Goal: Task Accomplishment & Management: Manage account settings

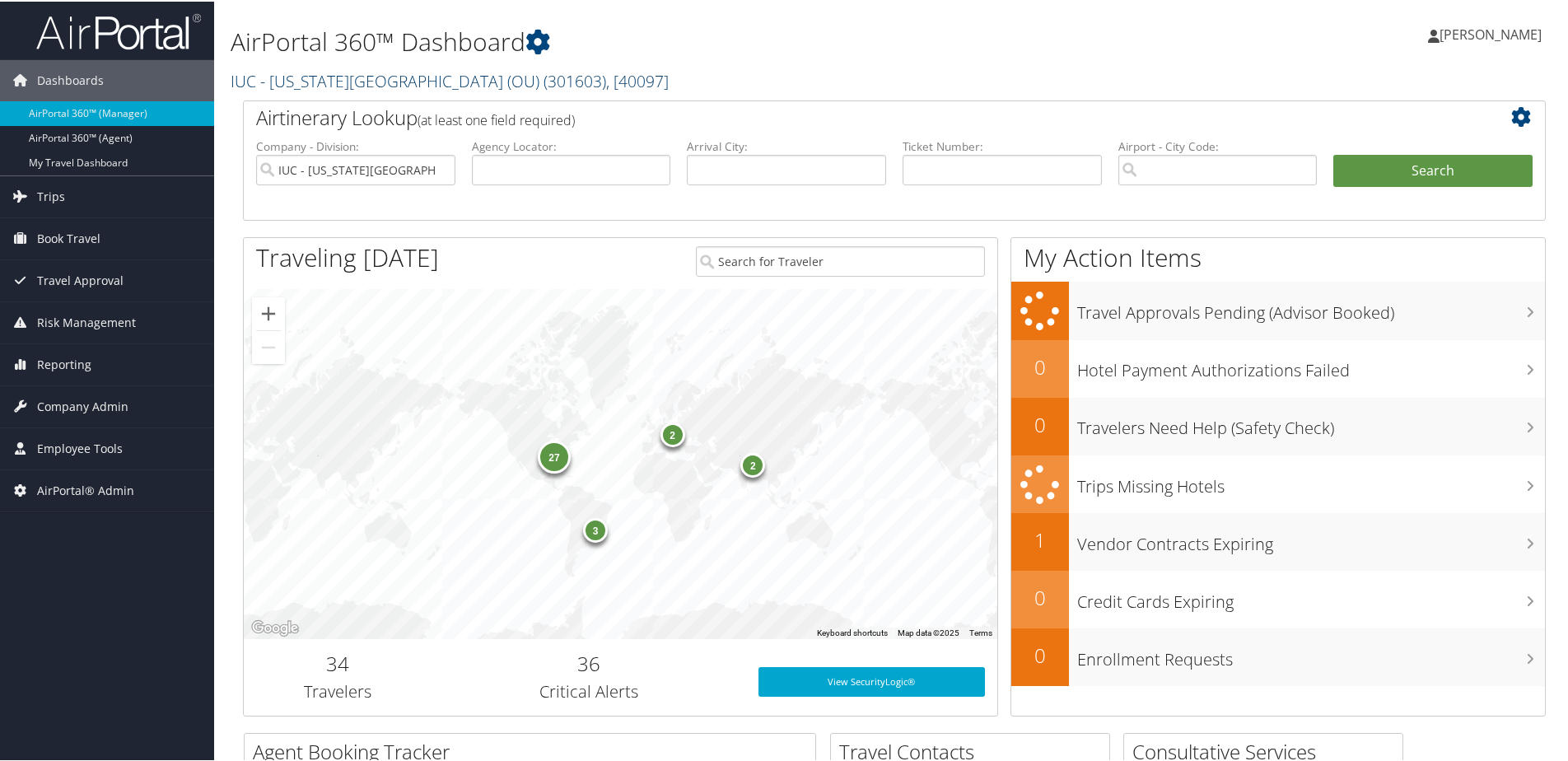
click at [315, 76] on link "IUC - Ohio University (OU) ( 301603 ) , [ 40097 ]" at bounding box center [450, 79] width 438 height 22
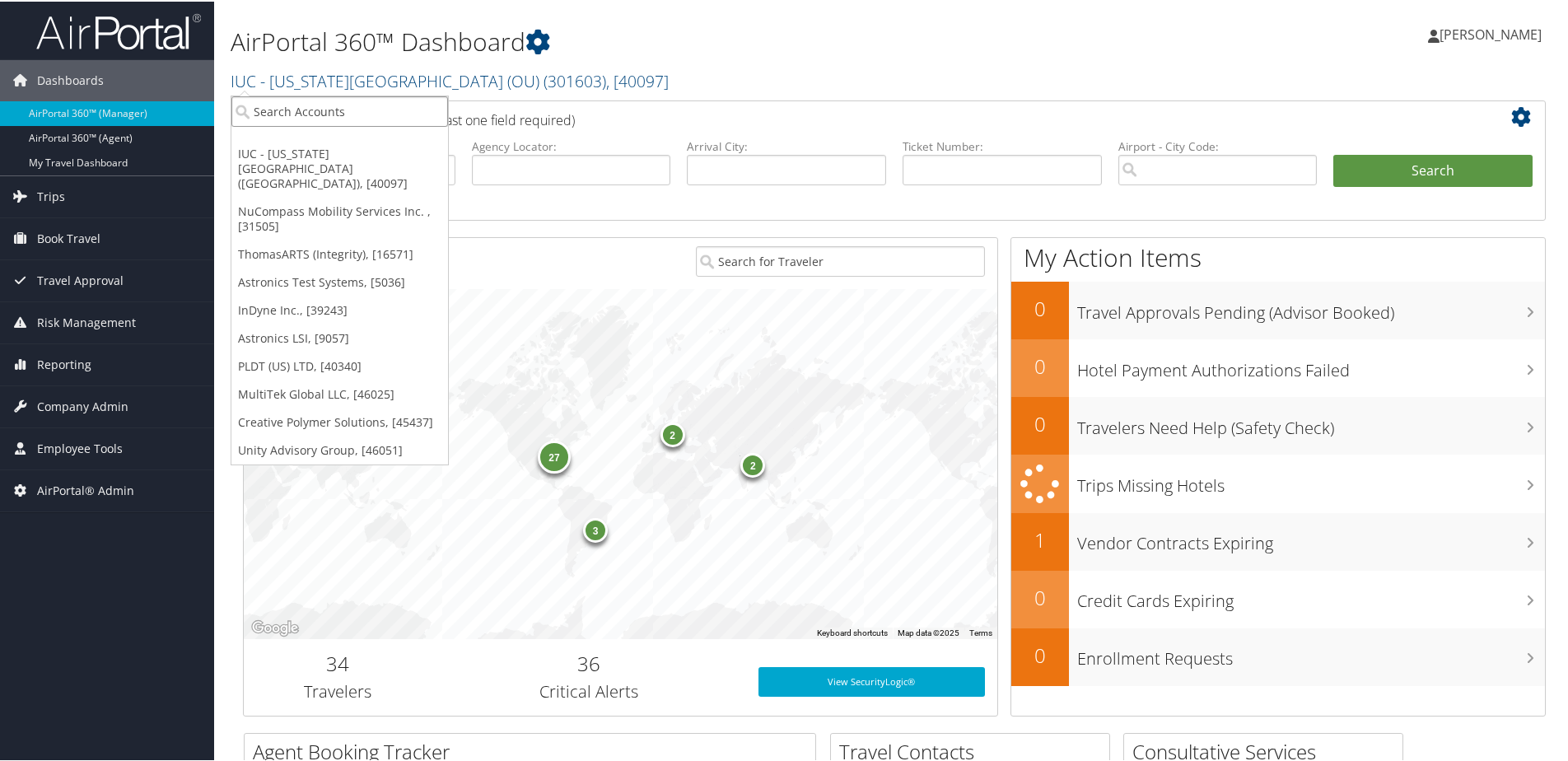
click at [311, 111] on input "search" at bounding box center [339, 109] width 217 height 31
type input "dexter"
drag, startPoint x: 354, startPoint y: 104, endPoint x: 164, endPoint y: 118, distance: 190.5
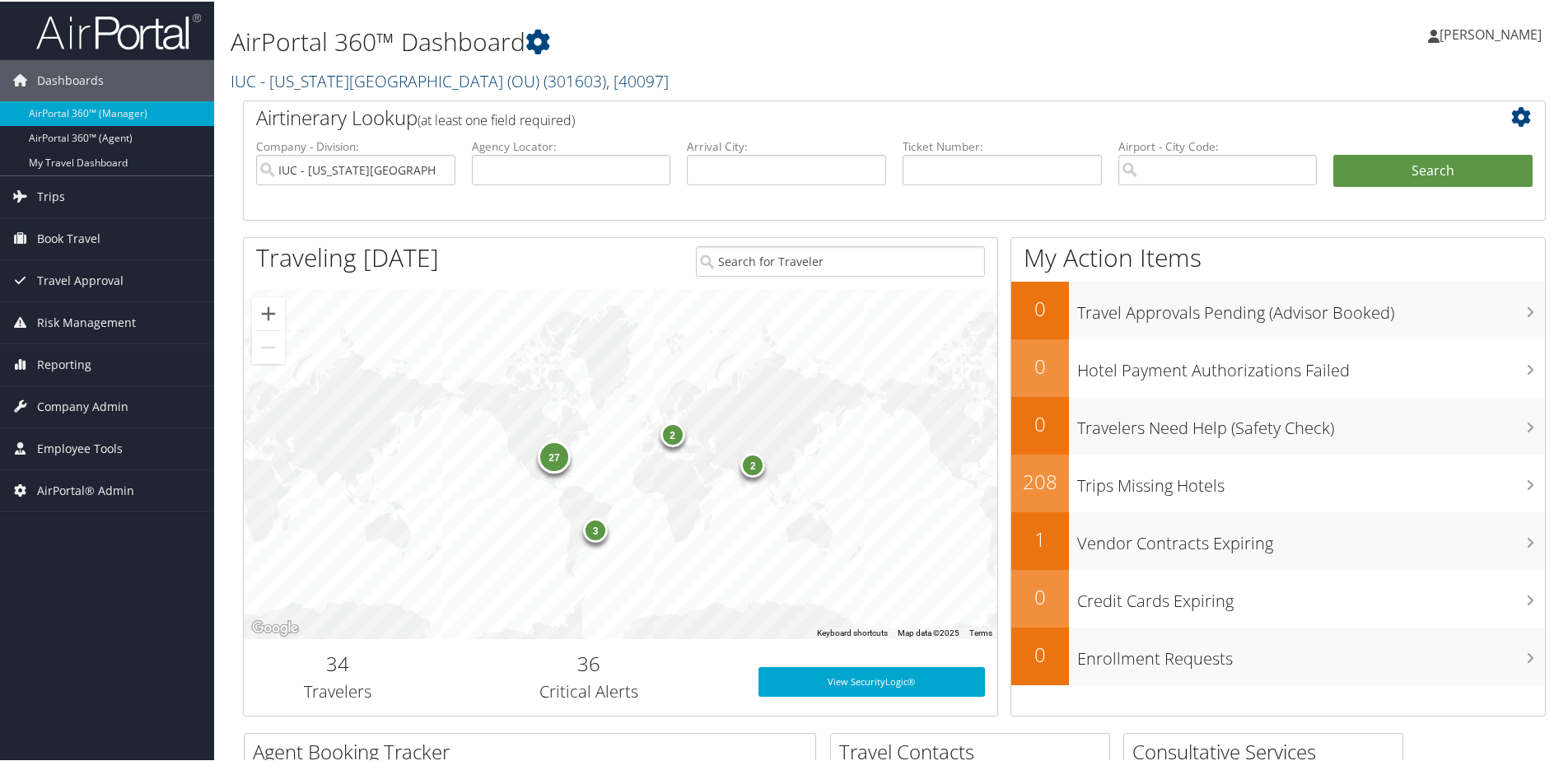
click at [362, 76] on link "IUC - Ohio University (OU) ( 301603 ) , [ 40097 ]" at bounding box center [450, 79] width 438 height 22
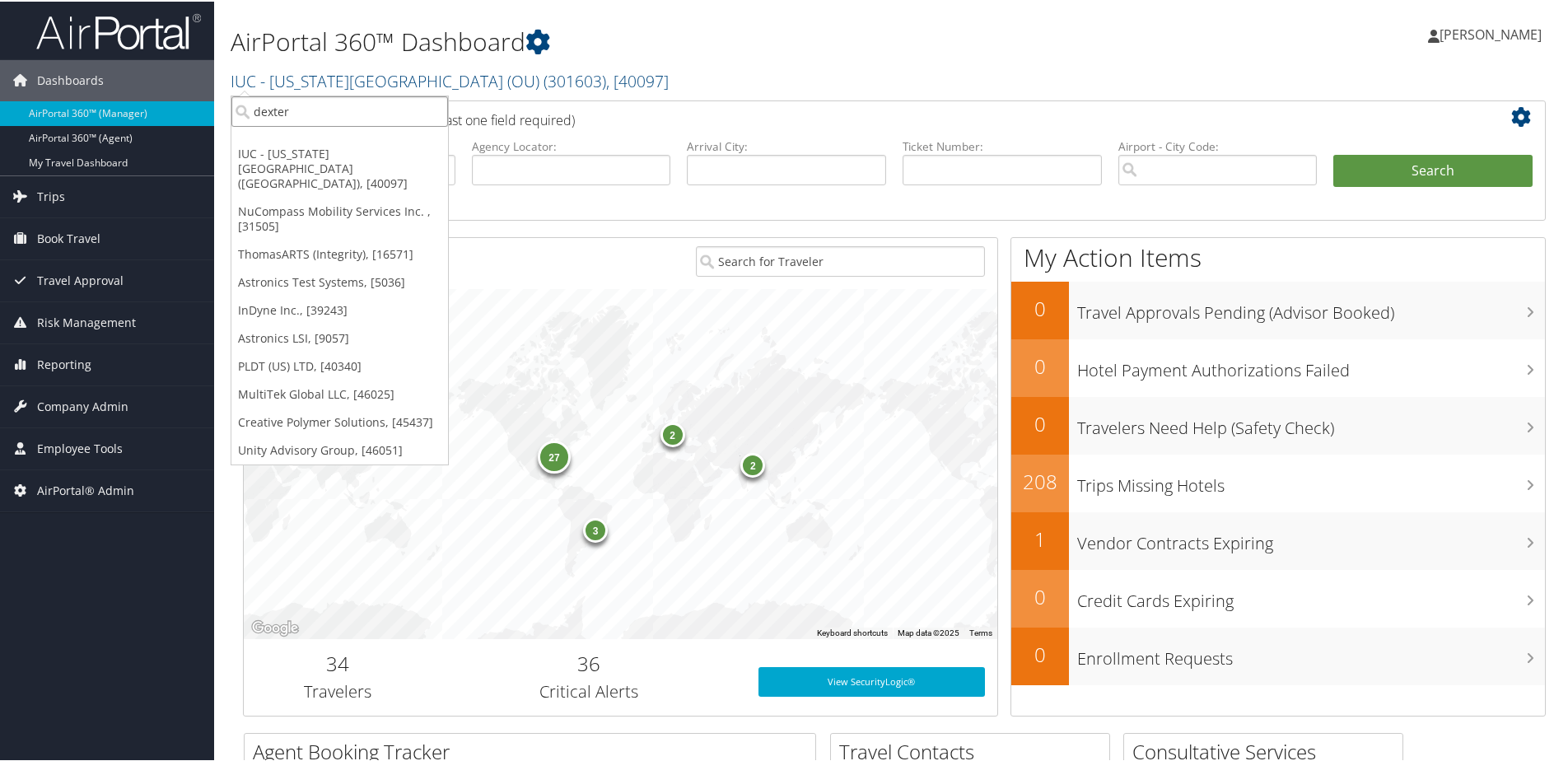
click at [349, 108] on input "dexter" at bounding box center [339, 109] width 217 height 31
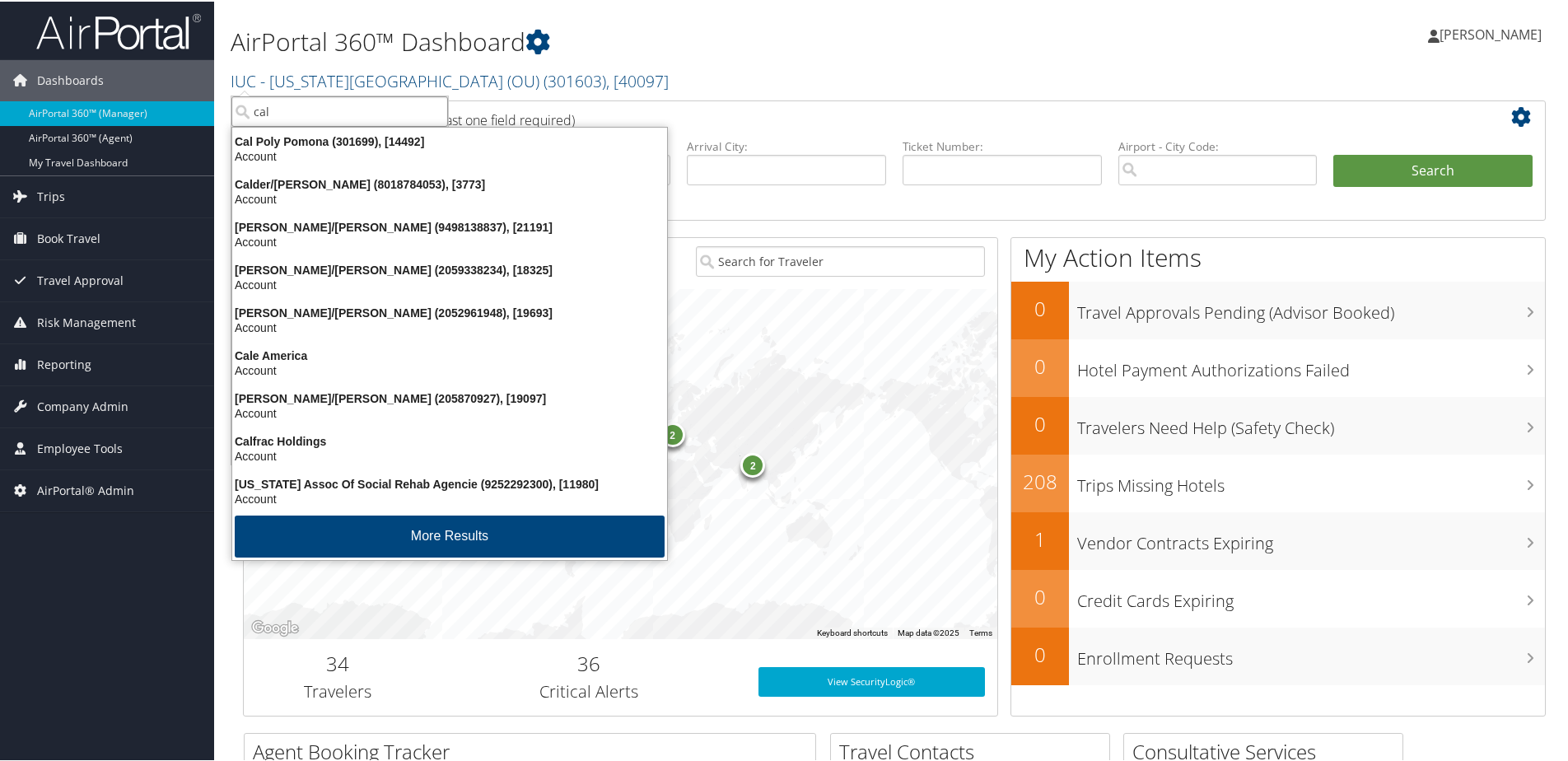
type input "calt"
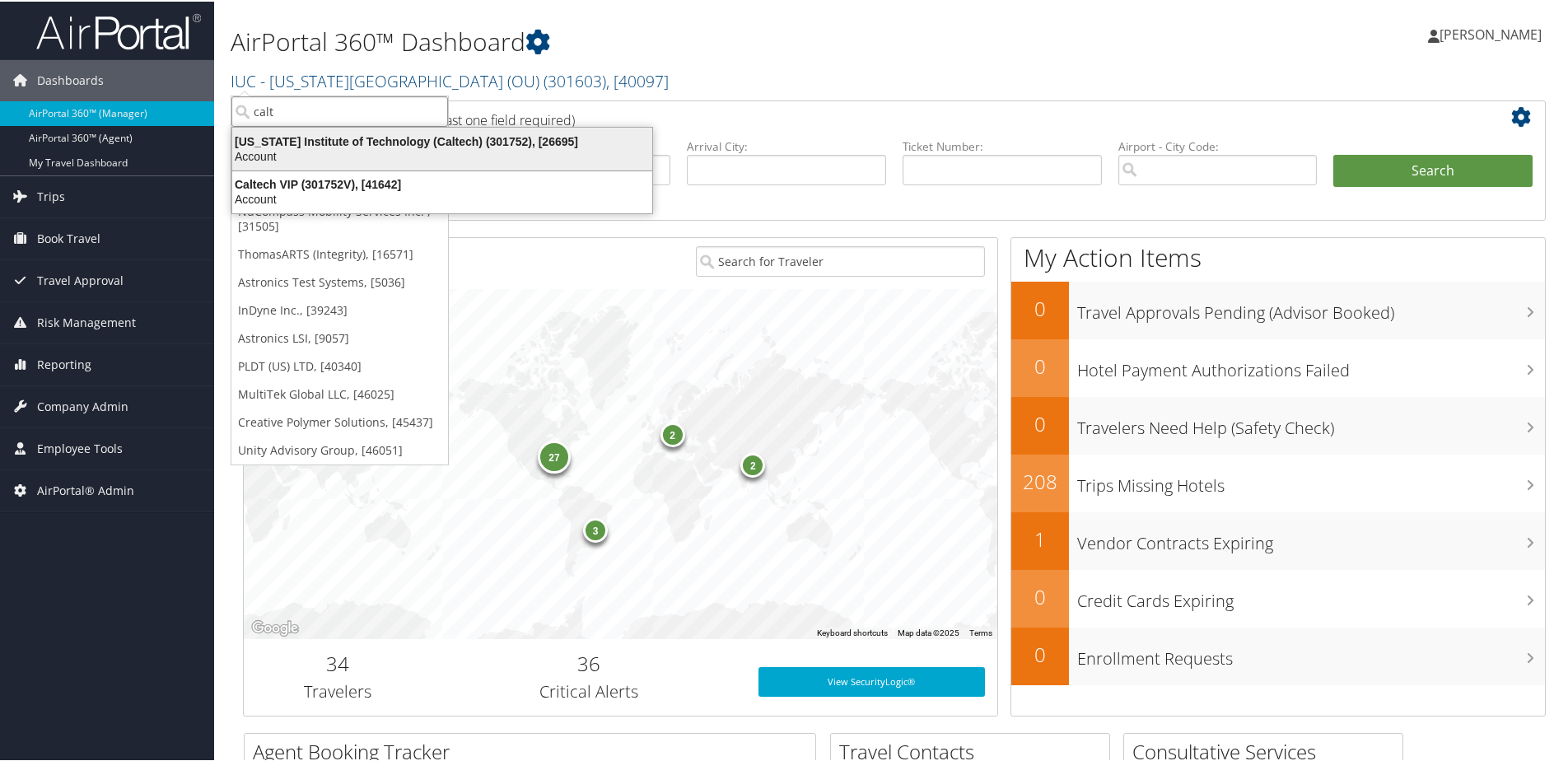
click at [332, 152] on div "Account" at bounding box center [442, 155] width 440 height 15
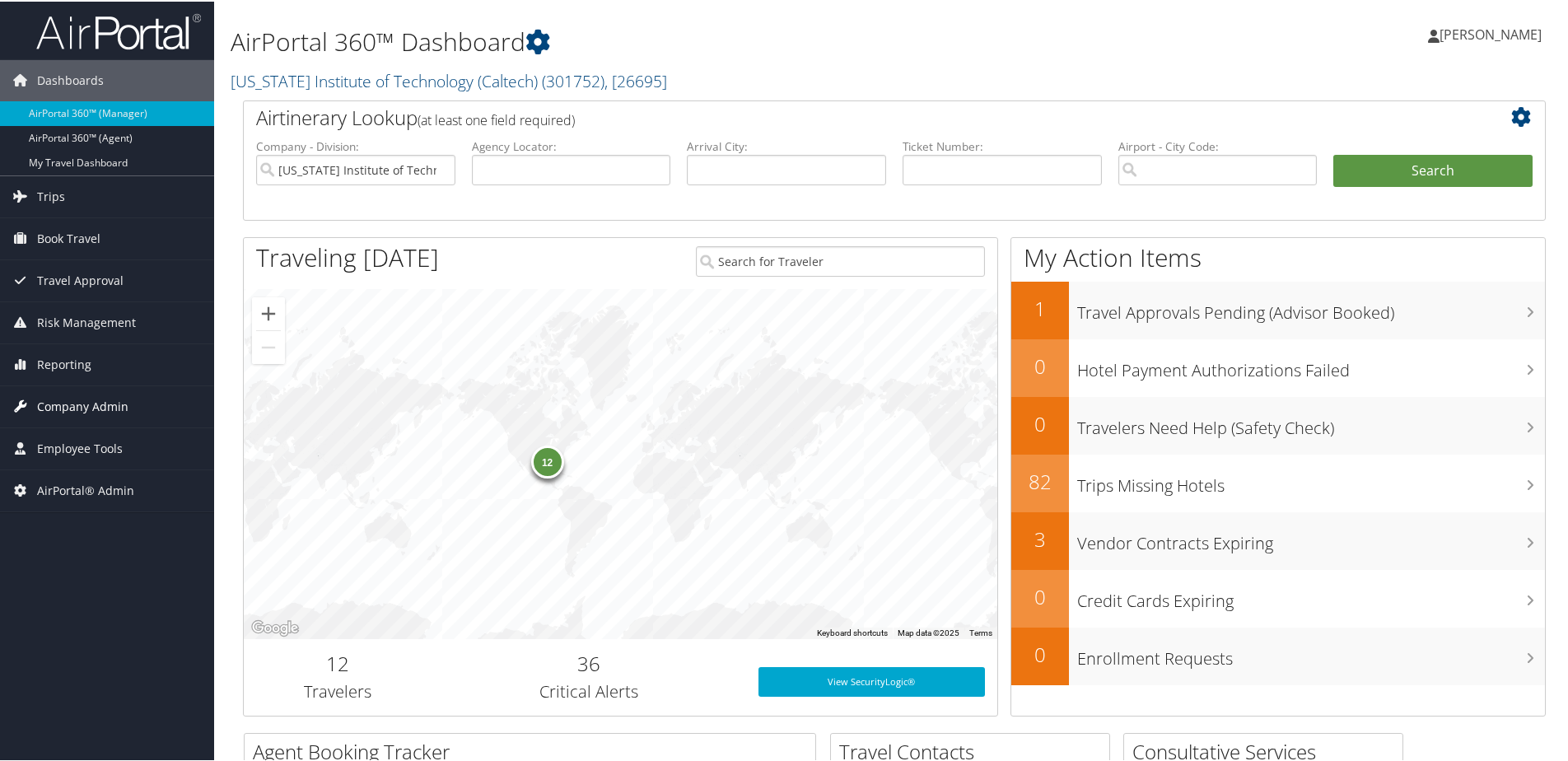
click at [68, 400] on span "Company Admin" at bounding box center [83, 406] width 91 height 41
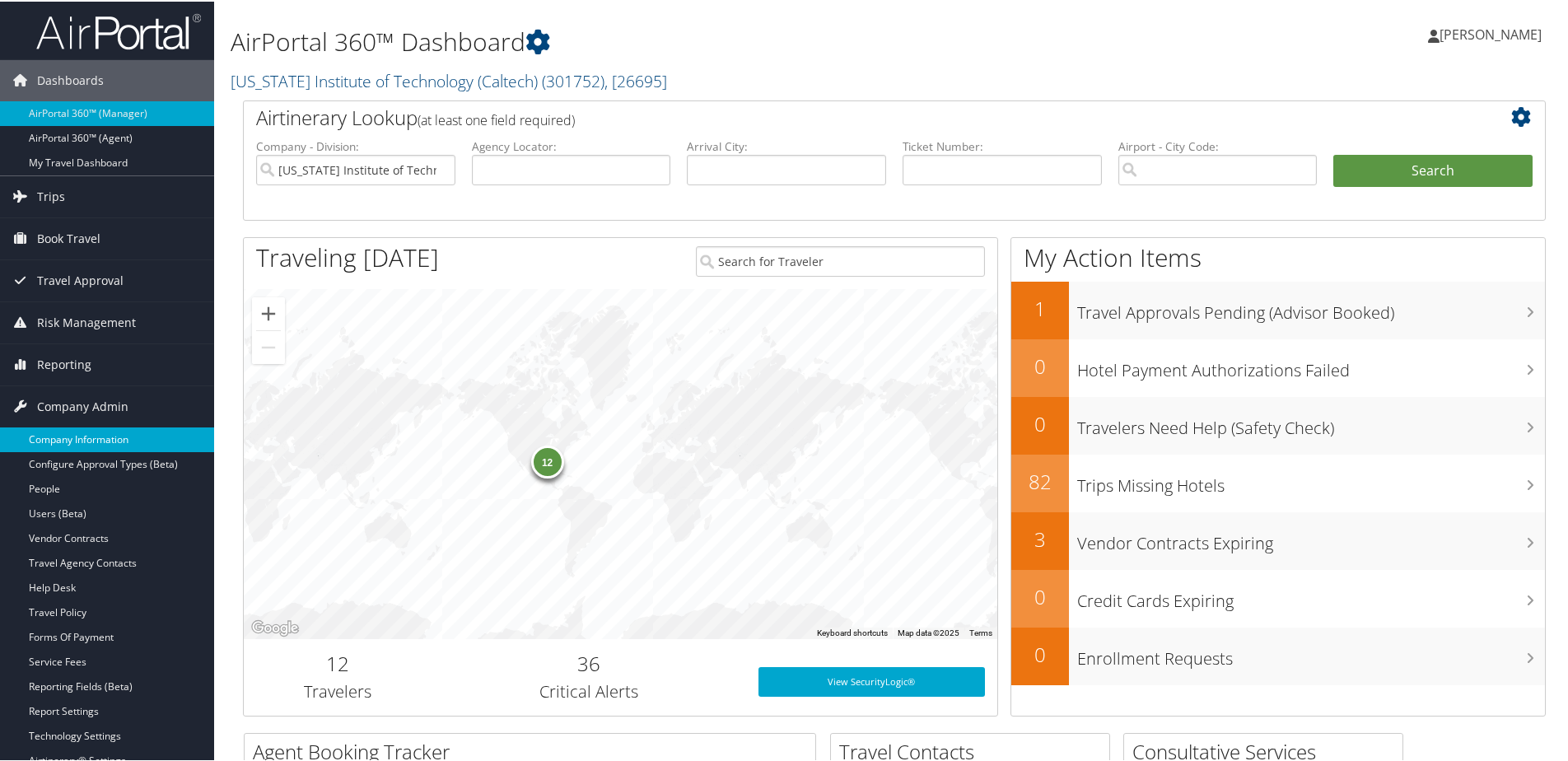
click at [63, 437] on link "Company Information" at bounding box center [107, 438] width 214 height 25
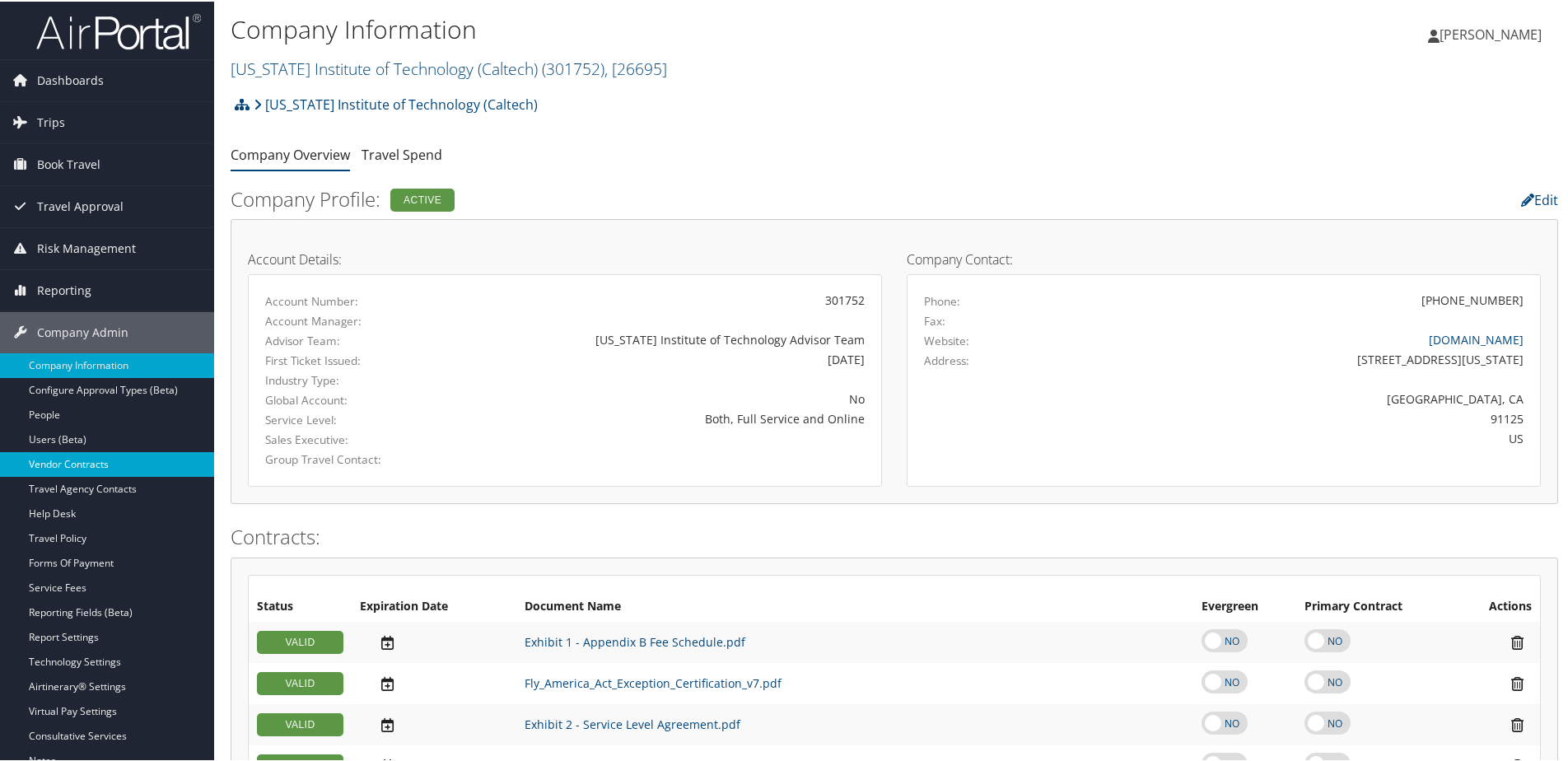
click at [50, 462] on link "Vendor Contracts" at bounding box center [107, 463] width 214 height 25
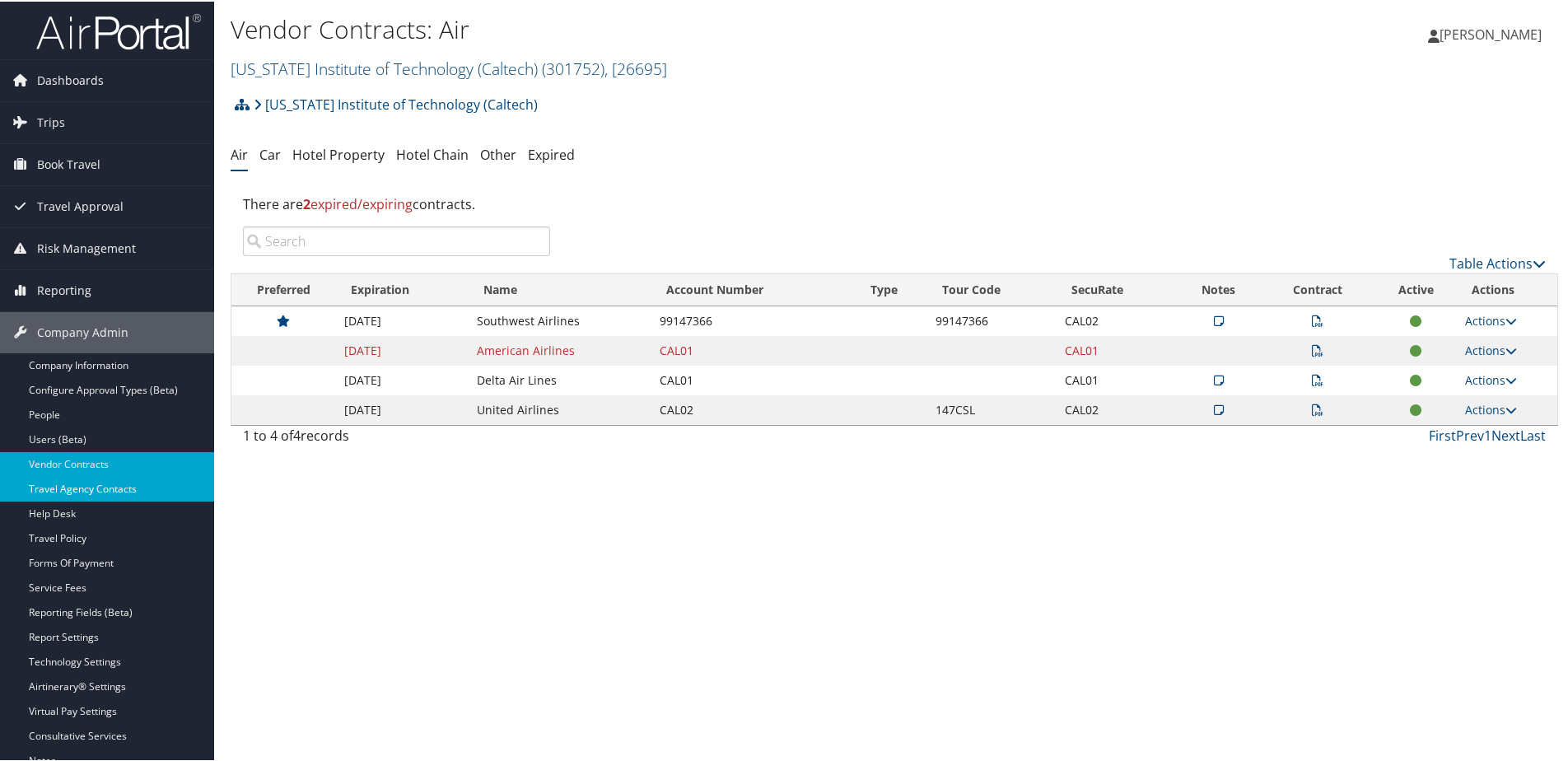
click at [113, 489] on link "Travel Agency Contacts" at bounding box center [107, 488] width 214 height 25
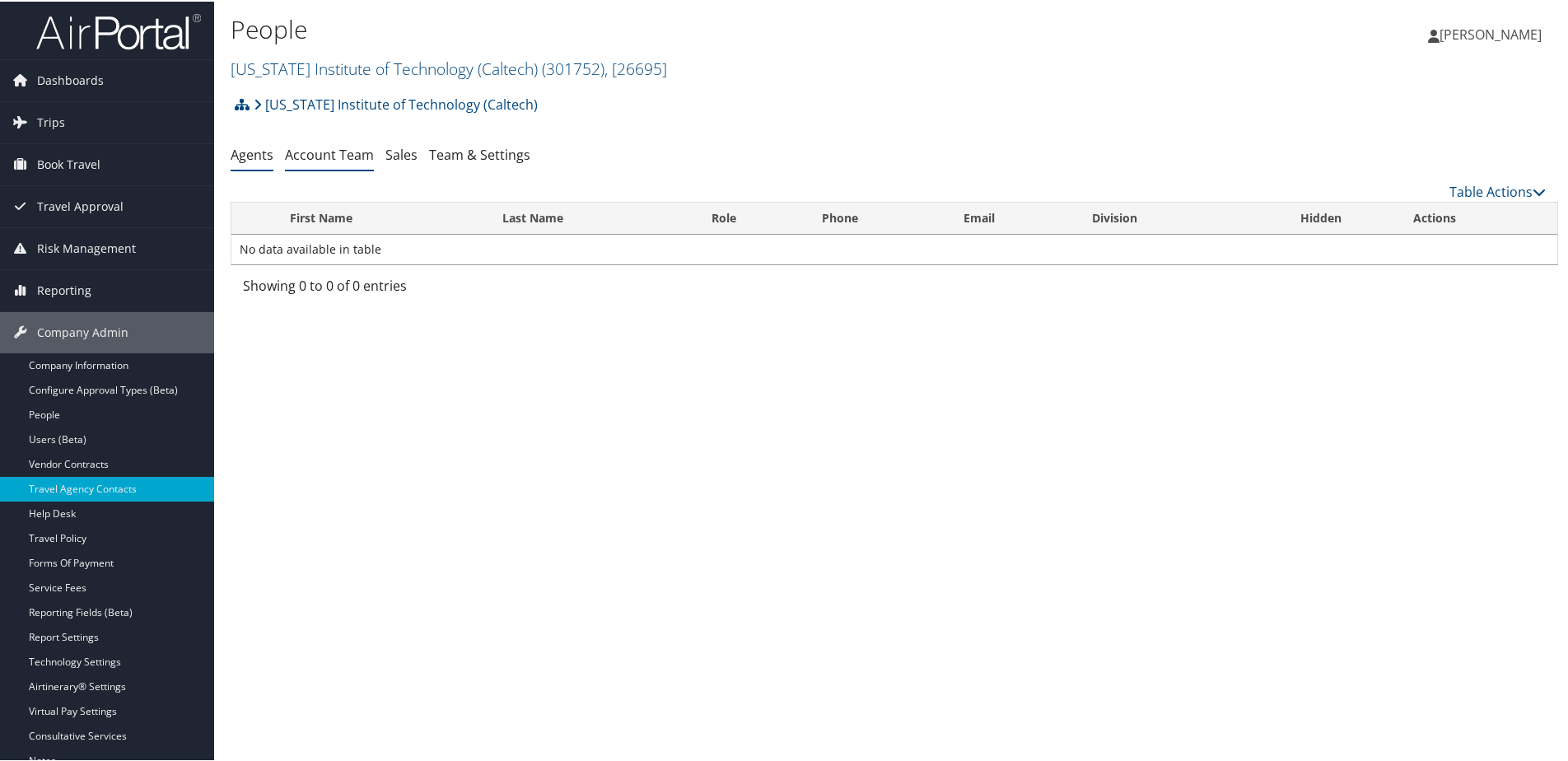
click at [336, 149] on link "Account Team" at bounding box center [329, 153] width 89 height 18
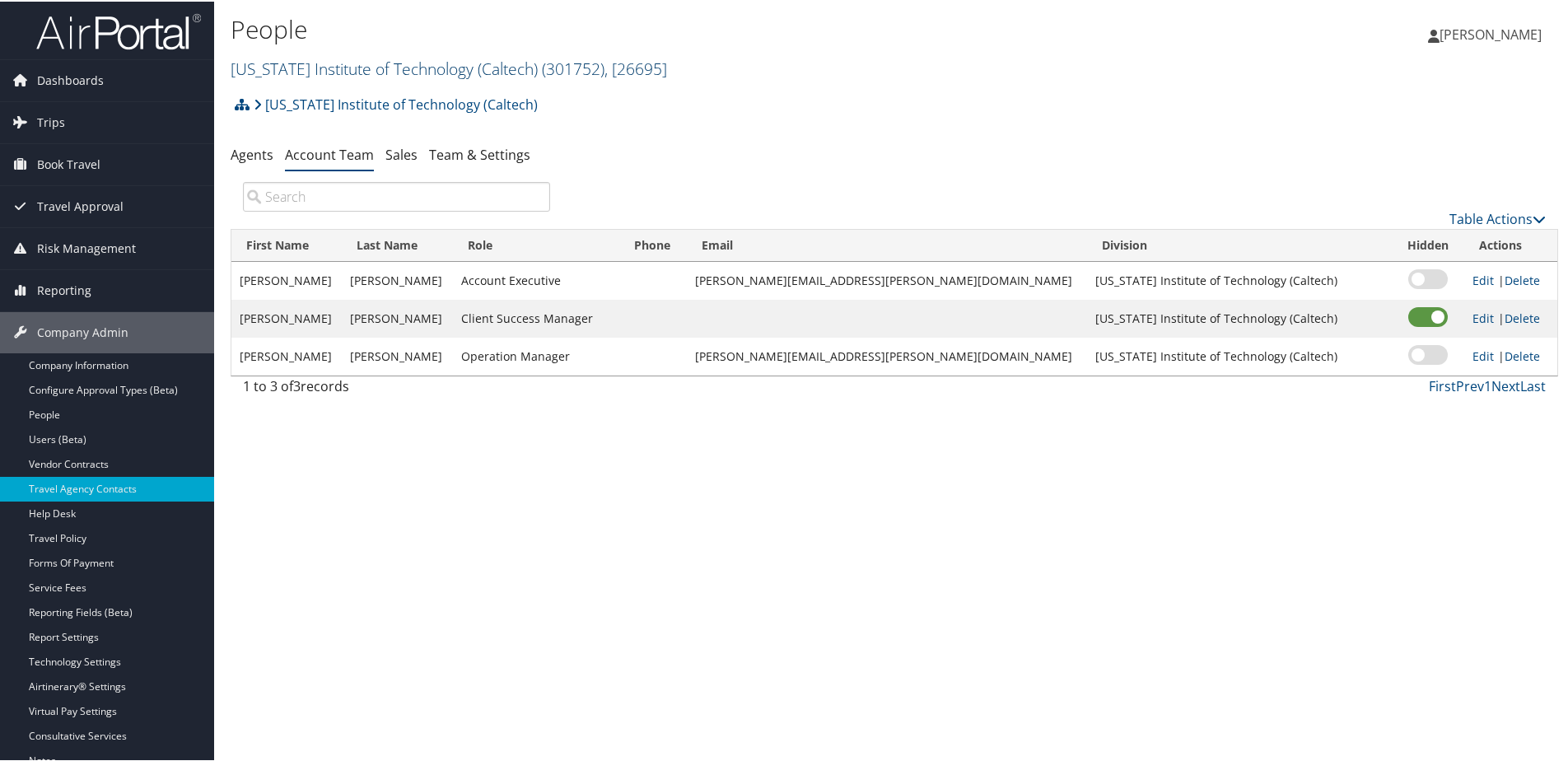
drag, startPoint x: 375, startPoint y: 63, endPoint x: 367, endPoint y: 65, distance: 8.2
click at [375, 63] on link "[US_STATE] Institute of Technology (Caltech) ( 301752 ) , [ 26695 ]" at bounding box center [449, 67] width 436 height 22
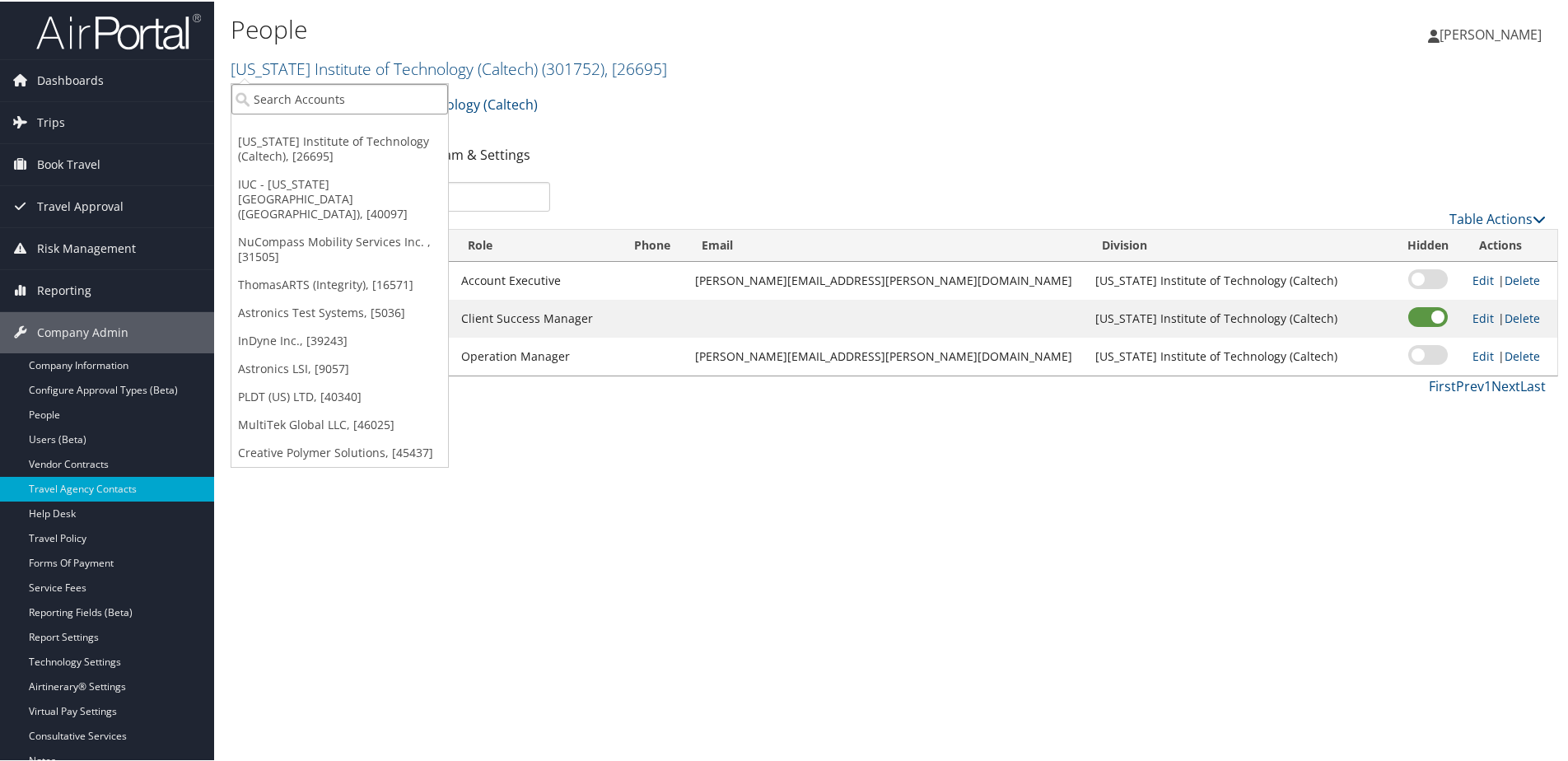
click at [349, 83] on input "search" at bounding box center [339, 97] width 217 height 31
type input "Unity"
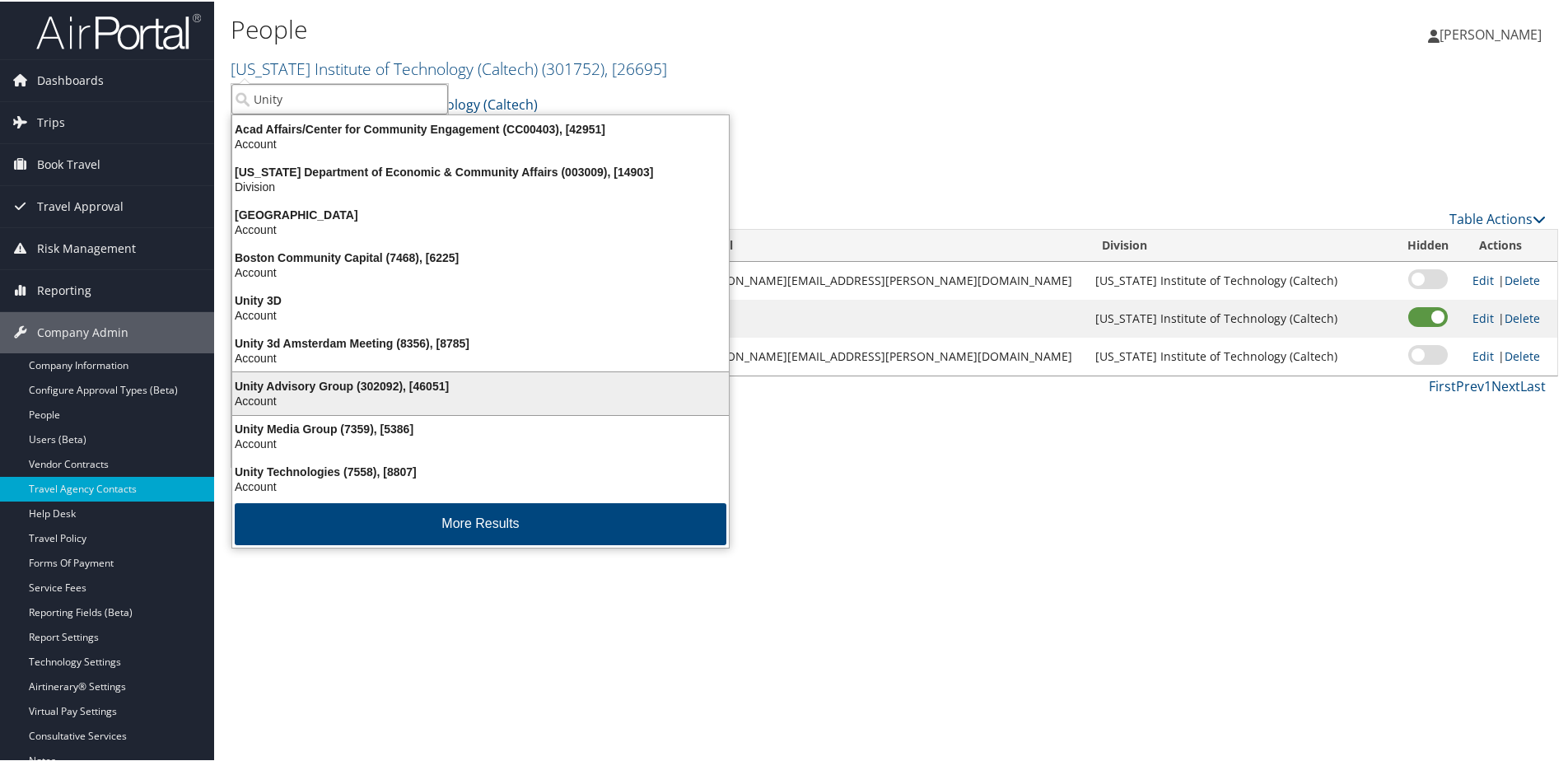
click at [316, 397] on div "Account" at bounding box center [481, 399] width 517 height 15
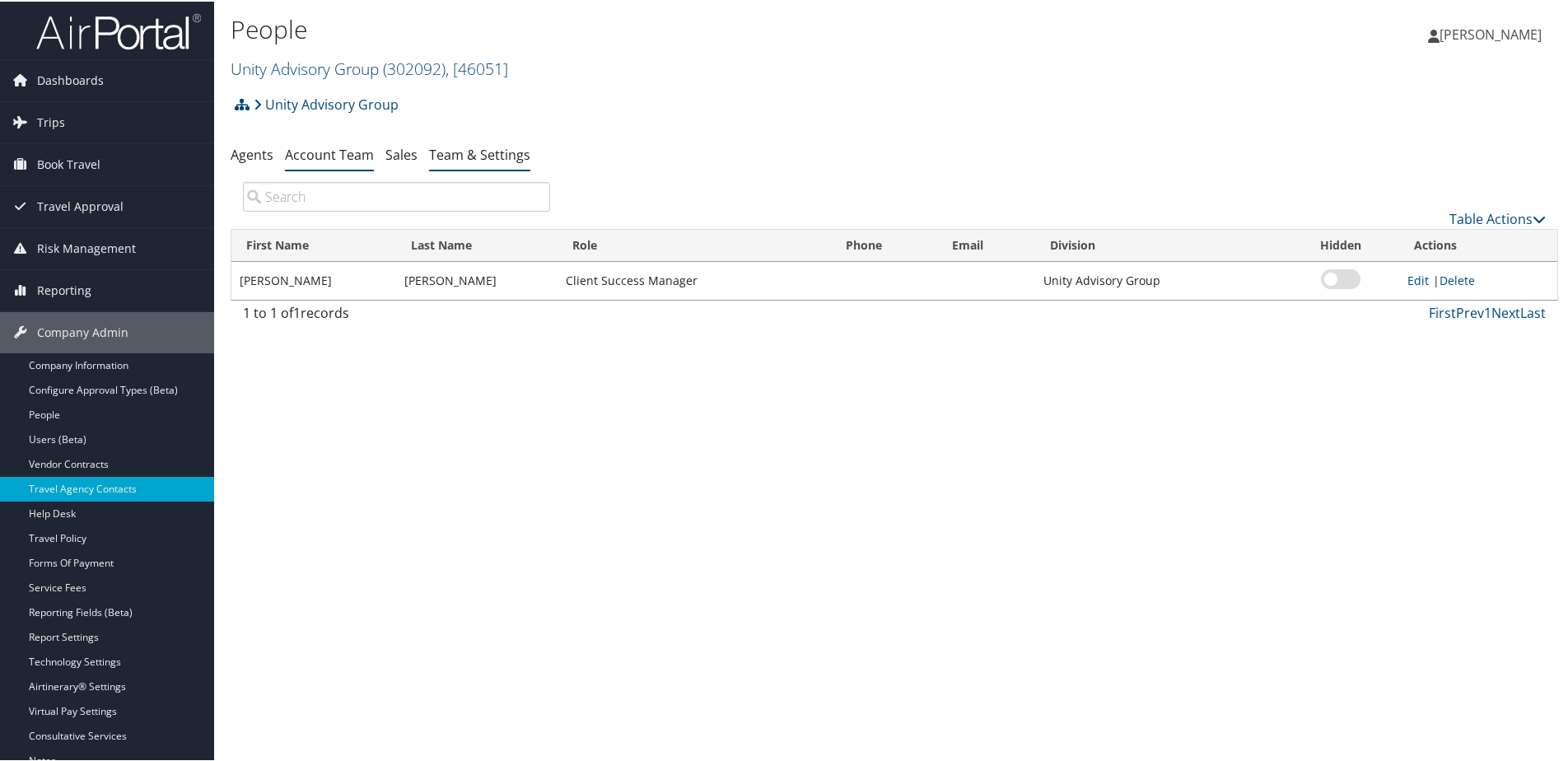
click at [440, 150] on link "Team & Settings" at bounding box center [479, 153] width 101 height 18
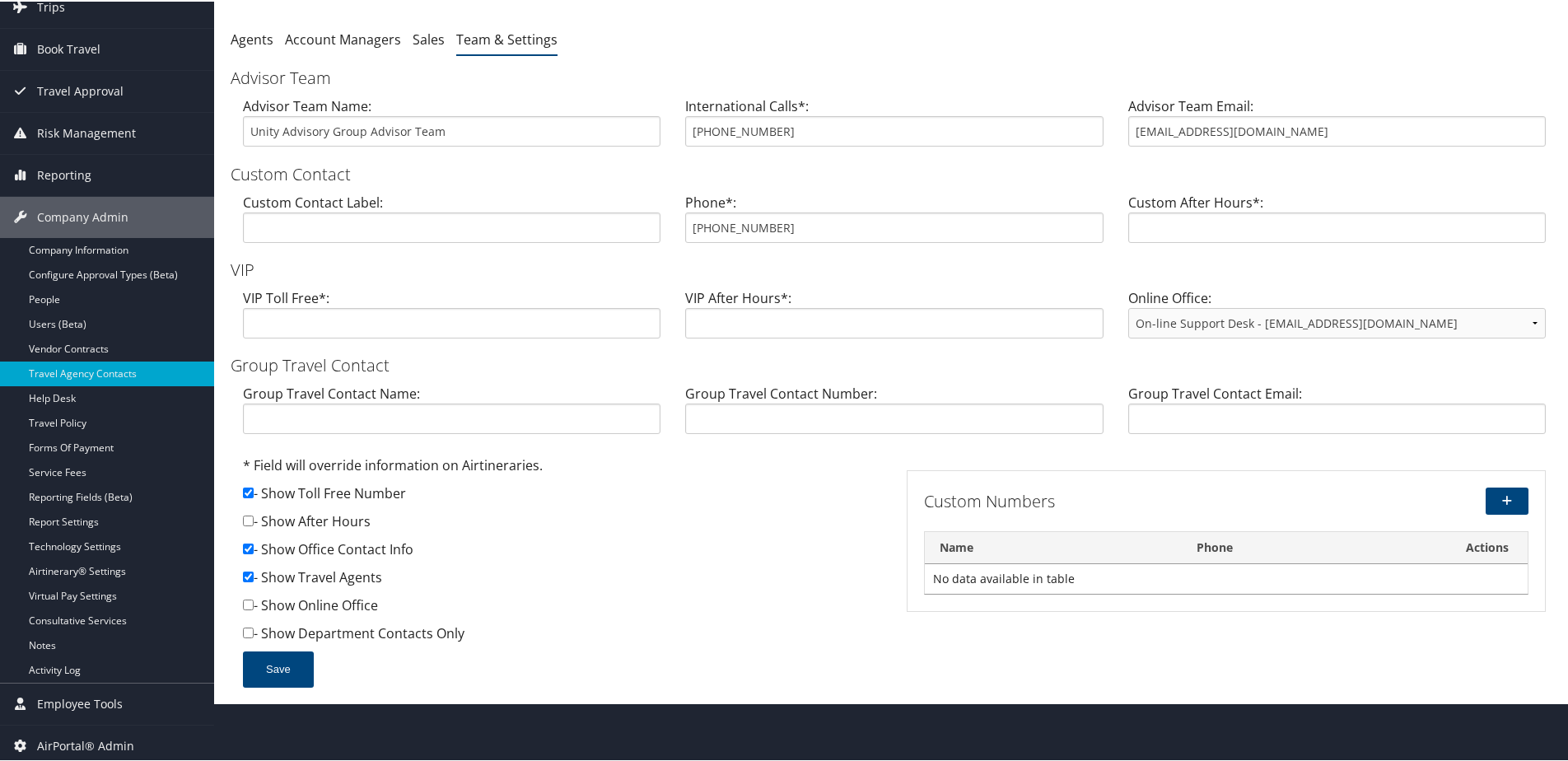
scroll to position [120, 0]
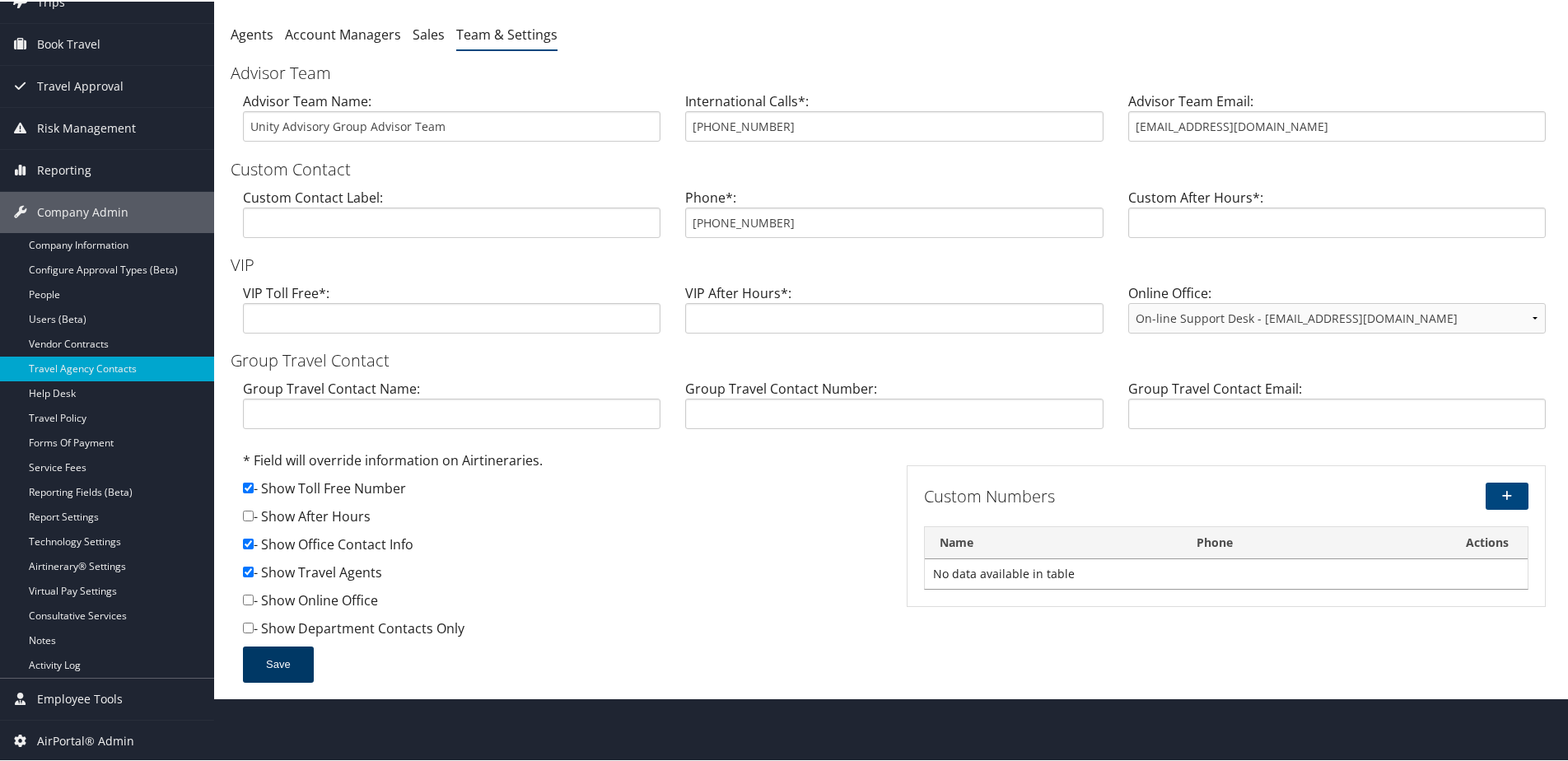
click at [269, 673] on button "Save" at bounding box center [278, 663] width 71 height 36
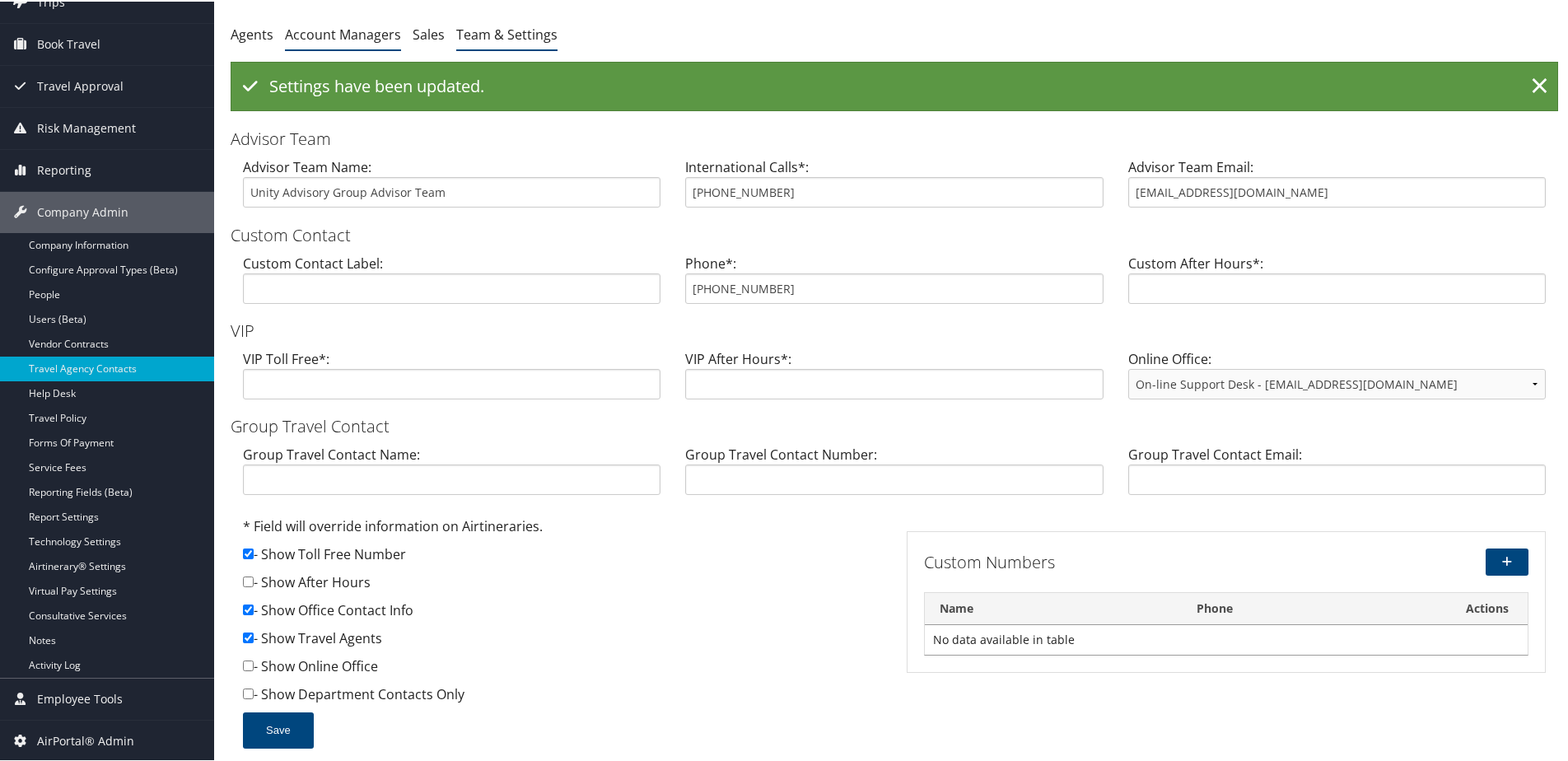
click at [366, 24] on link "Account Managers" at bounding box center [343, 33] width 116 height 18
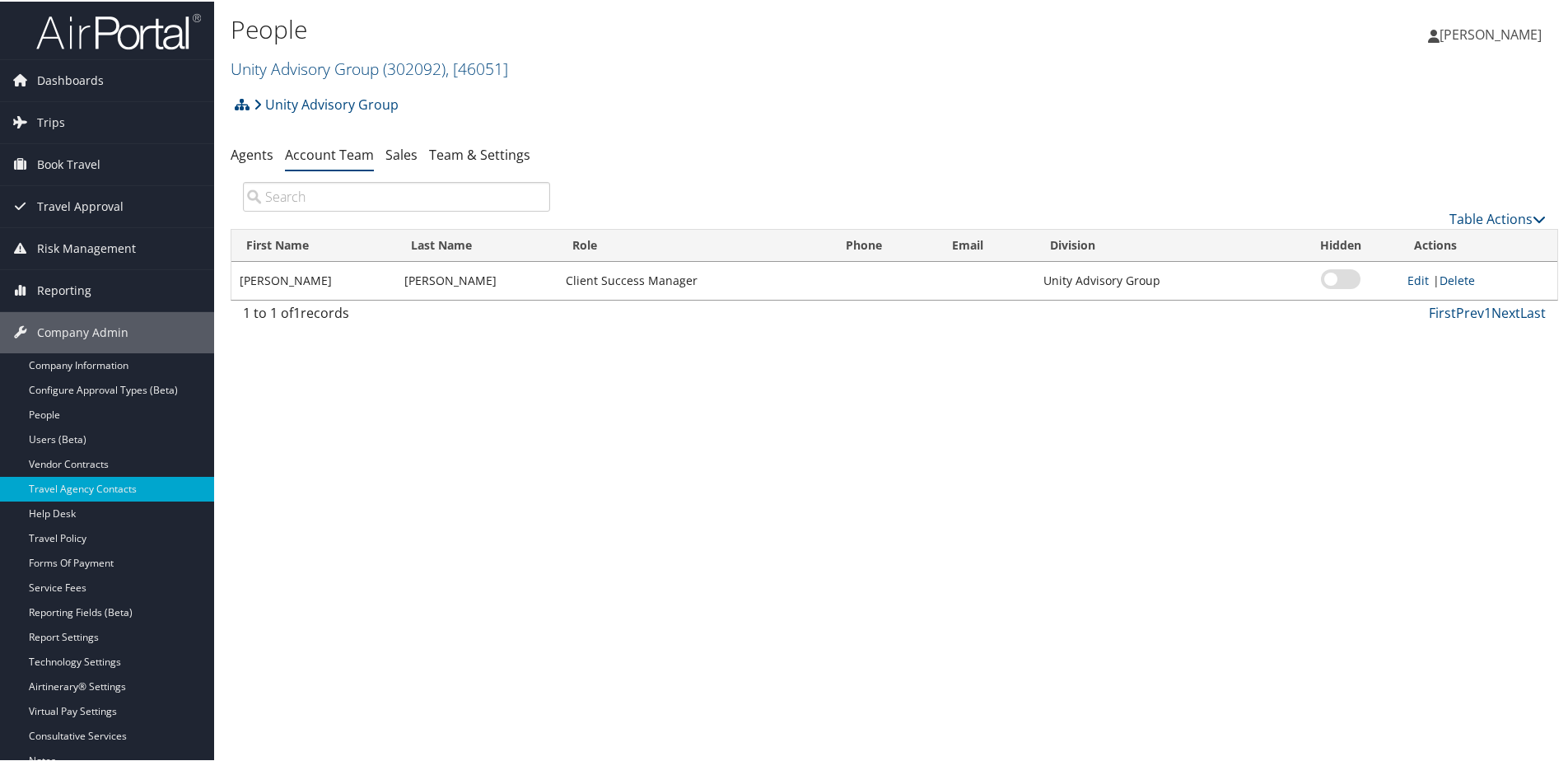
click at [1440, 287] on td "Edit | Delete" at bounding box center [1478, 279] width 158 height 38
click at [1440, 282] on link "Delete" at bounding box center [1457, 278] width 36 height 16
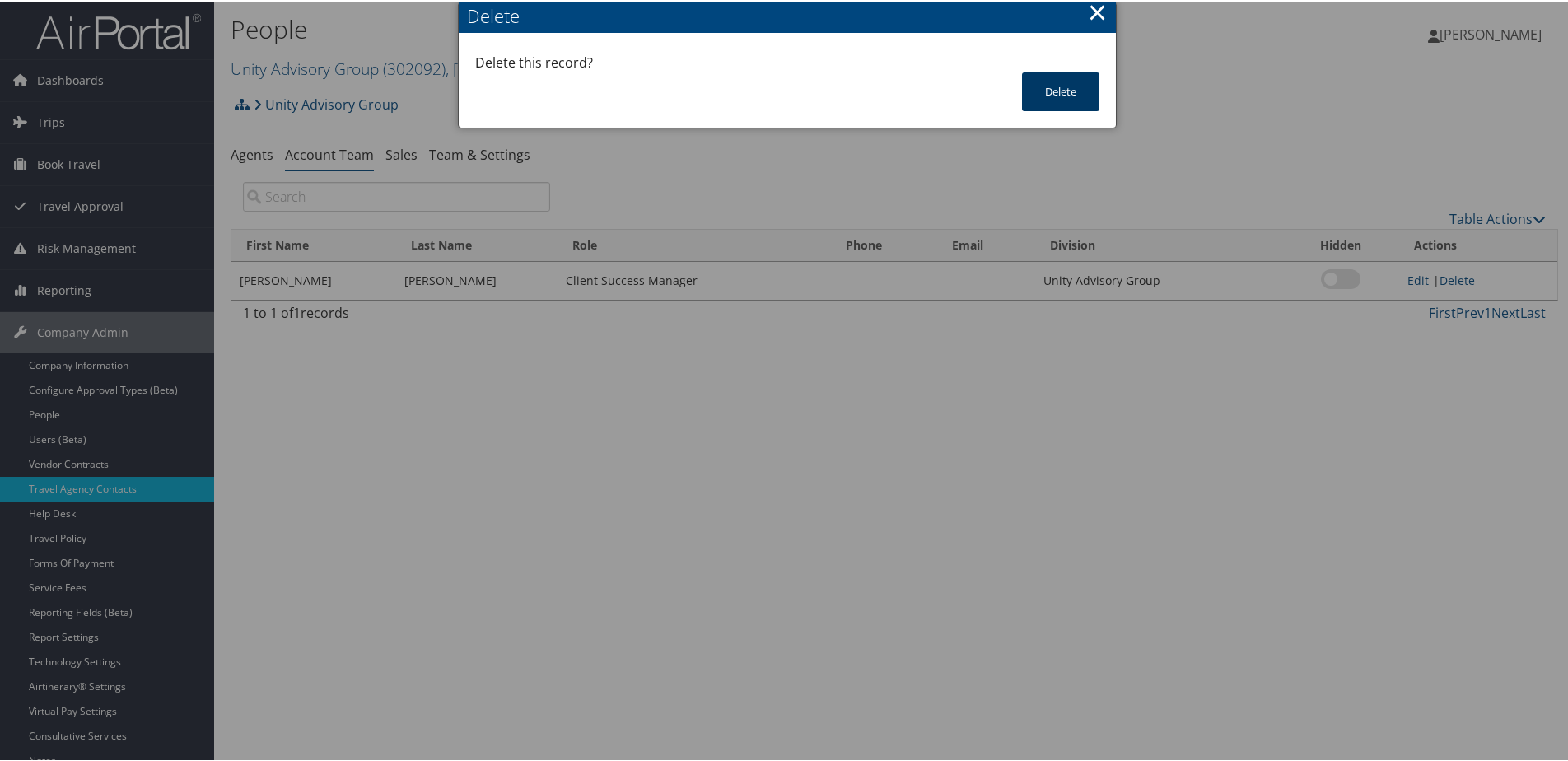
click at [1035, 99] on button "Delete" at bounding box center [1060, 90] width 77 height 39
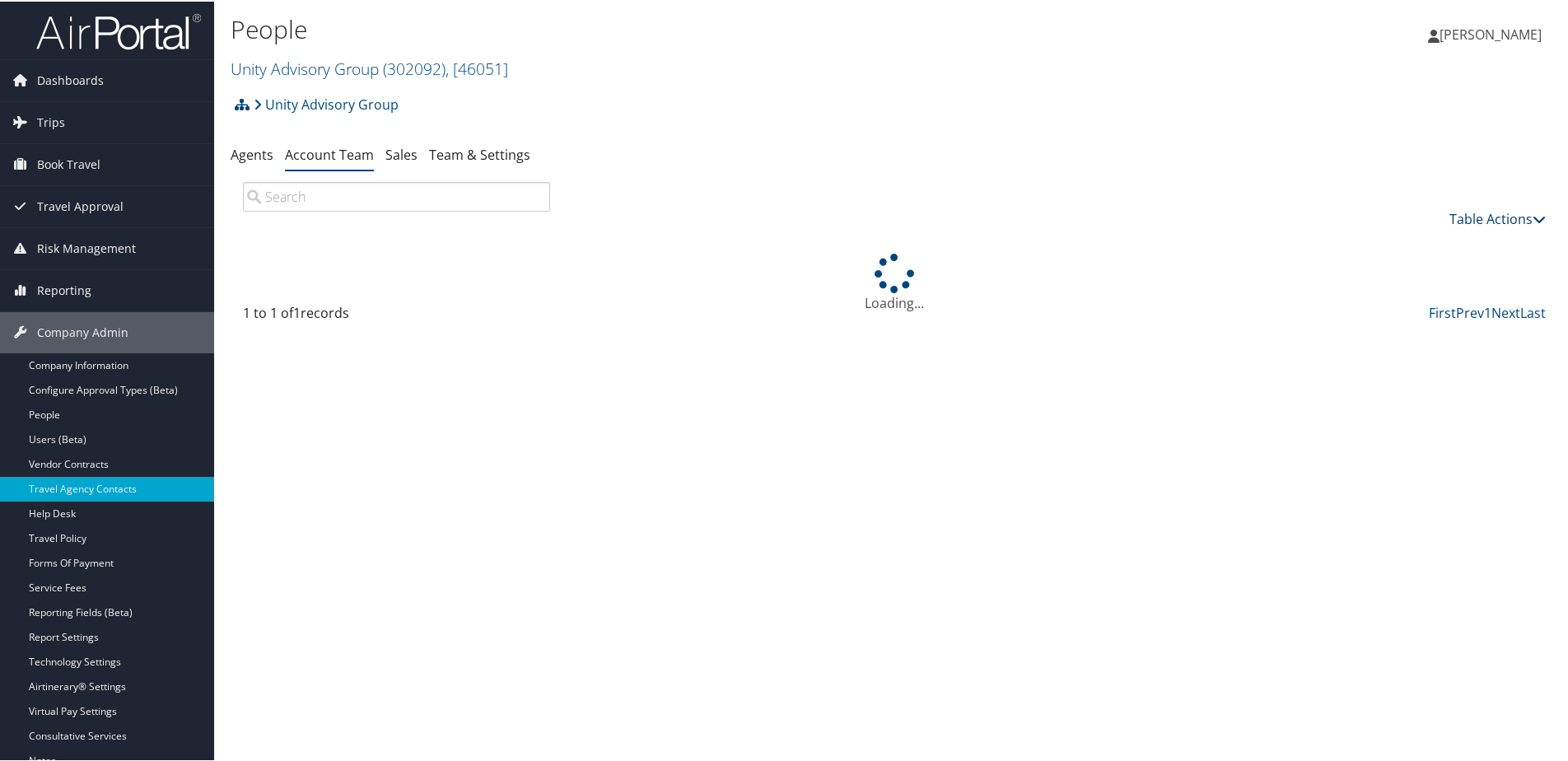
click at [1479, 213] on link "Table Actions" at bounding box center [1498, 218] width 96 height 18
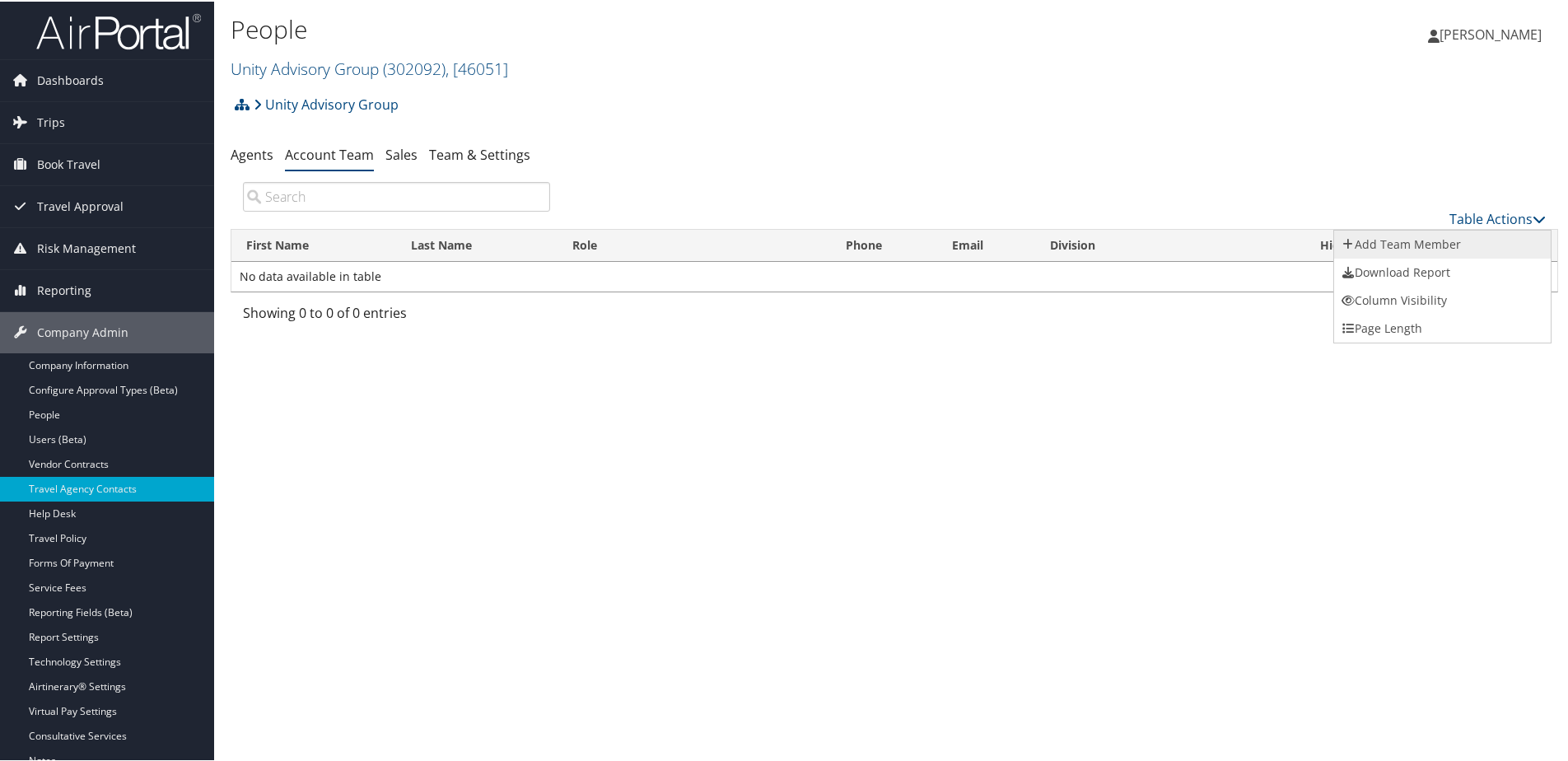
click at [1402, 243] on link "Add Team Member" at bounding box center [1442, 243] width 217 height 28
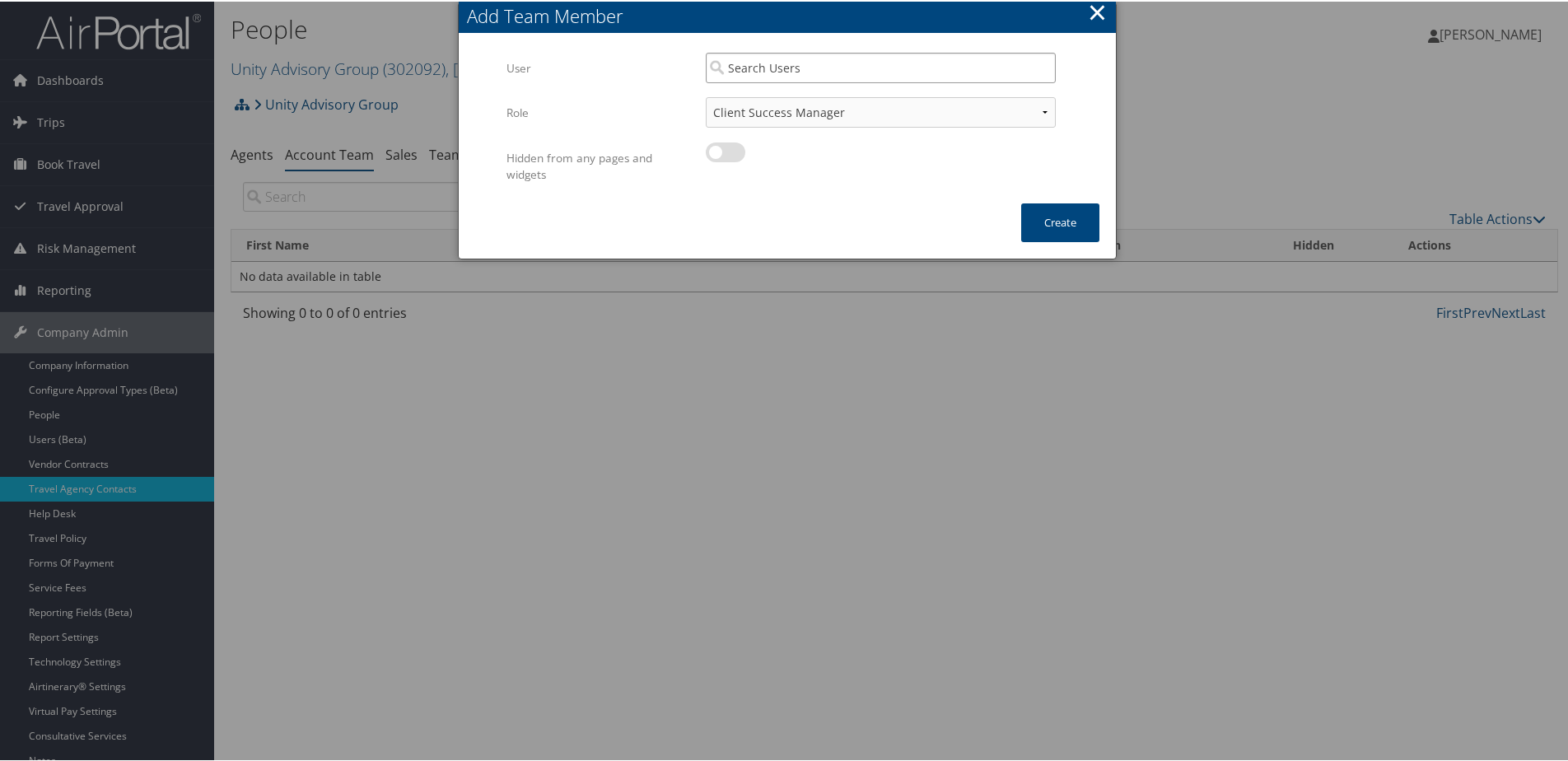
click at [872, 63] on input "search" at bounding box center [880, 66] width 350 height 31
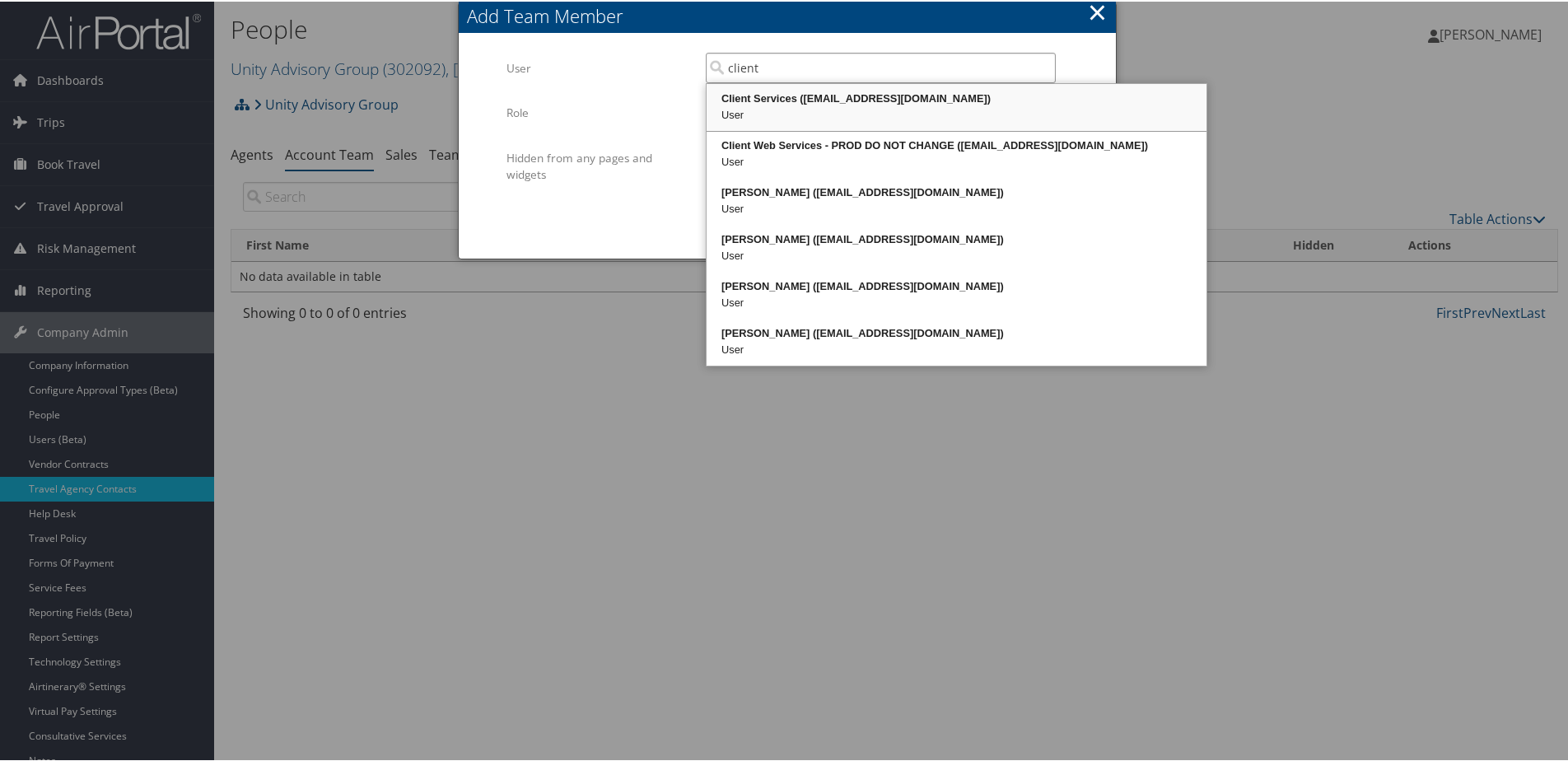
drag, startPoint x: 861, startPoint y: 100, endPoint x: 860, endPoint y: 82, distance: 18.0
click at [861, 99] on div "Client Services (clientservices@cbtravel.com)" at bounding box center [956, 97] width 495 height 17
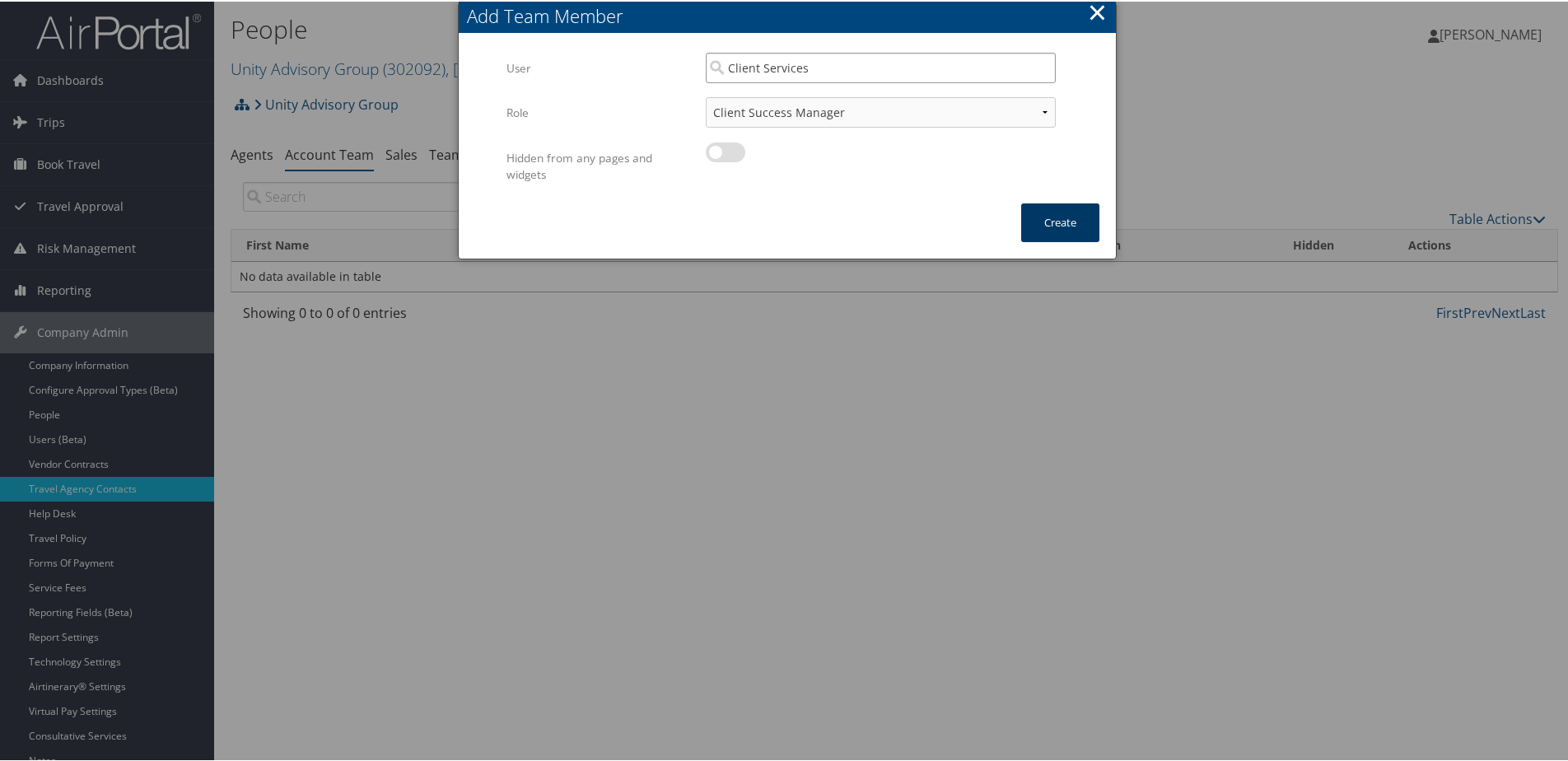
type input "Client Services"
click at [1072, 220] on button "Create" at bounding box center [1060, 221] width 78 height 39
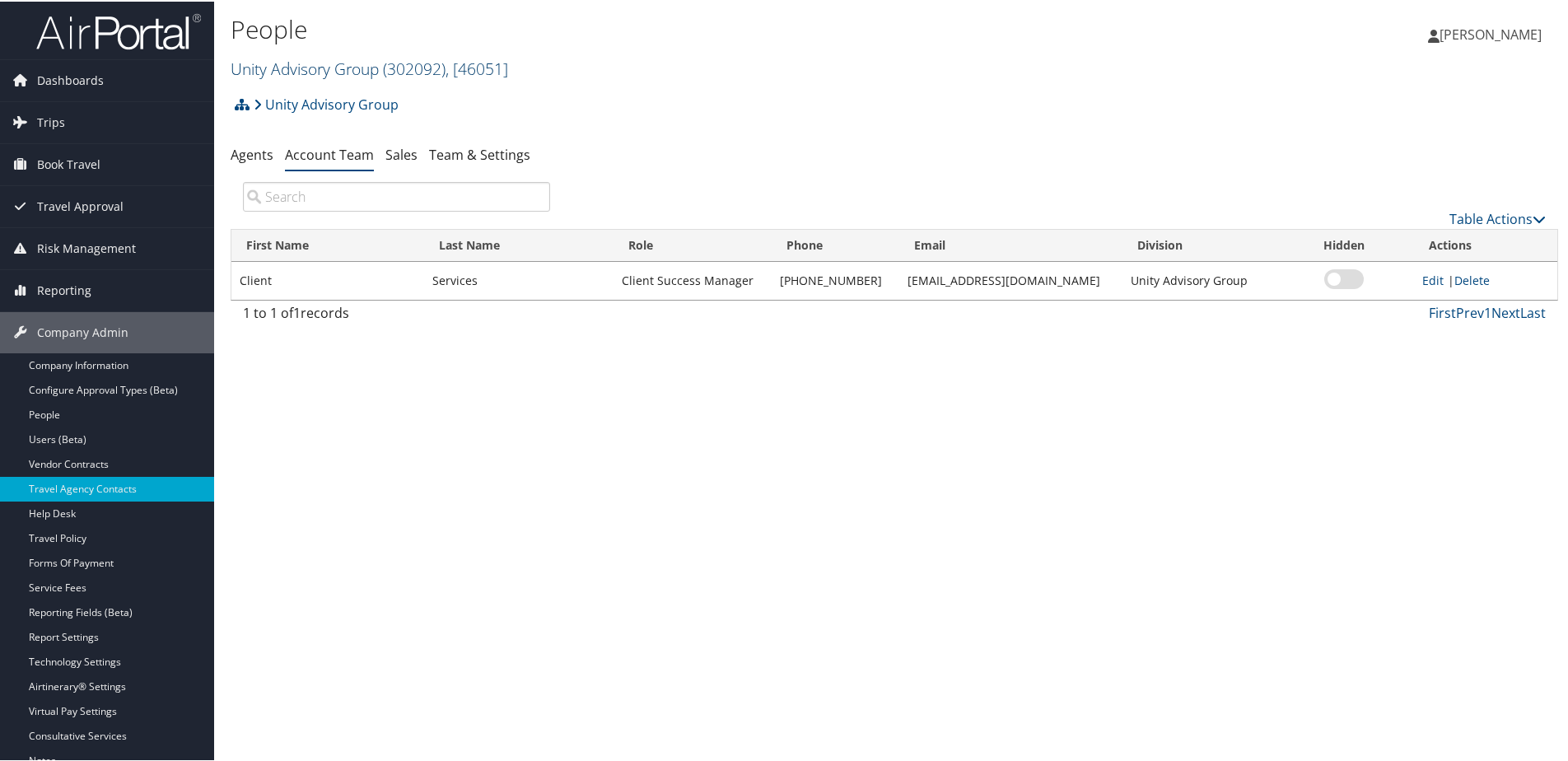
click at [319, 64] on link "Unity Advisory Group ( 302092 ) , [ 46051 ]" at bounding box center [369, 67] width 277 height 22
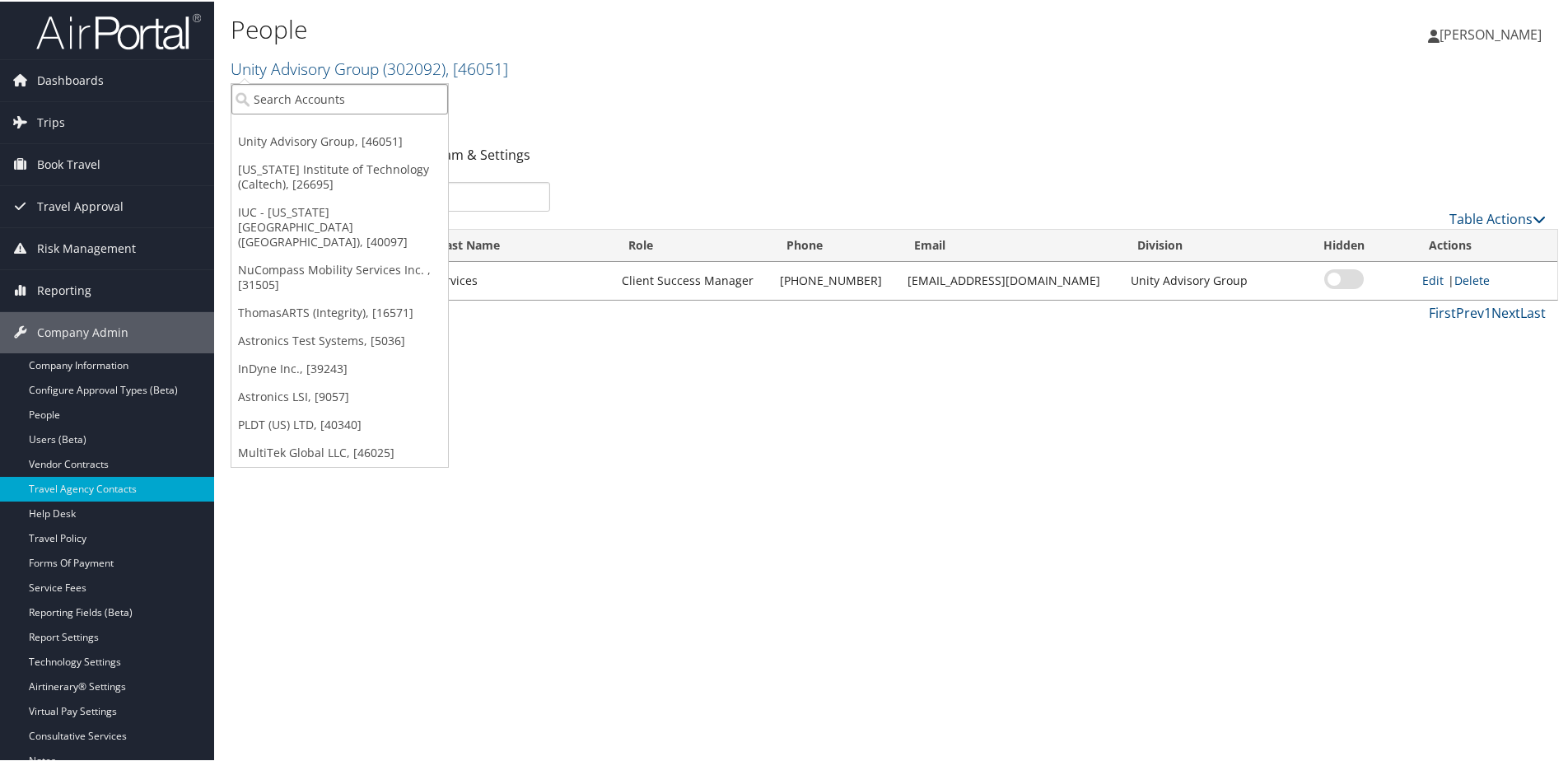
click at [315, 88] on input "search" at bounding box center [339, 97] width 217 height 31
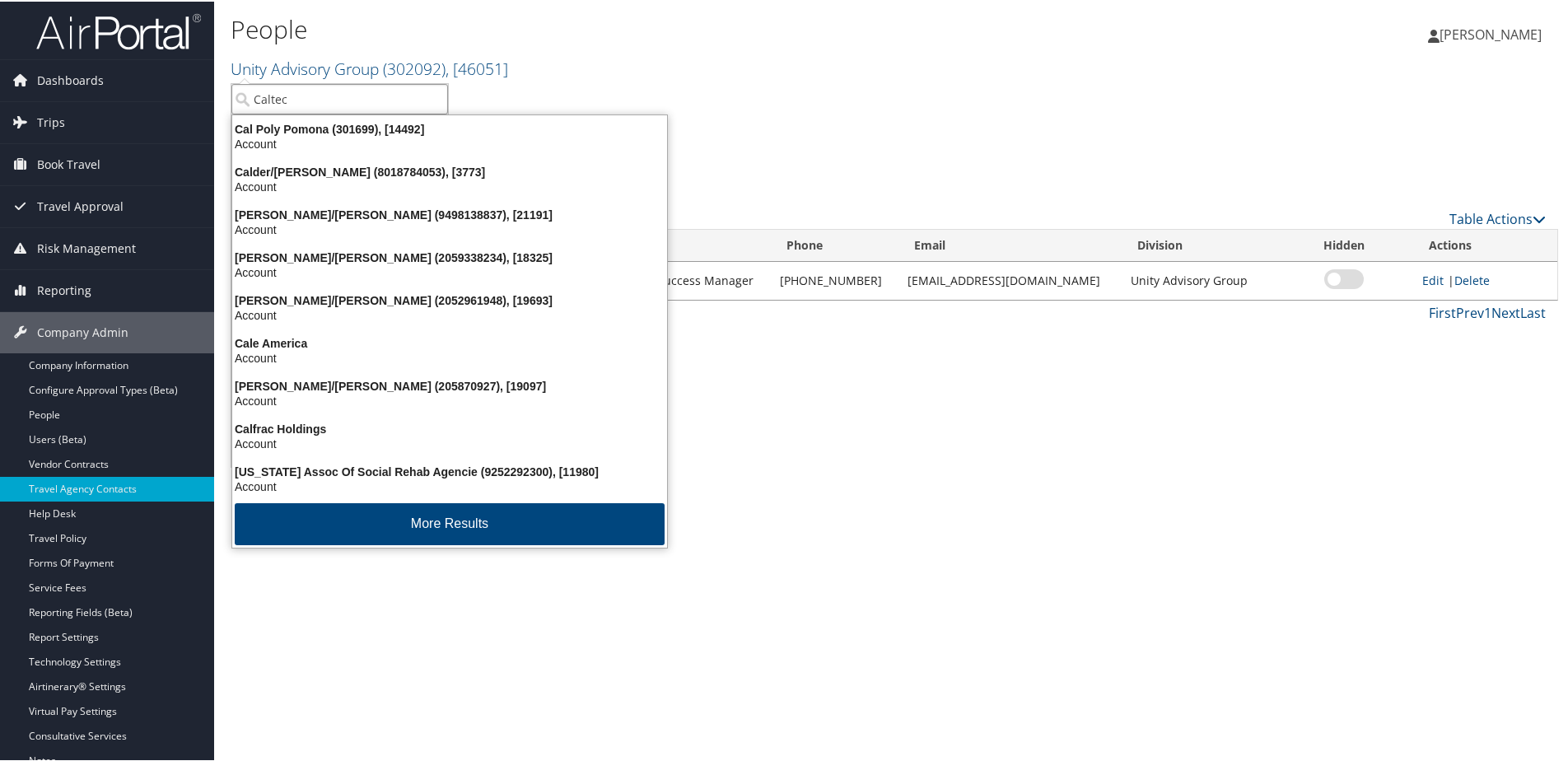
type input "Caltech"
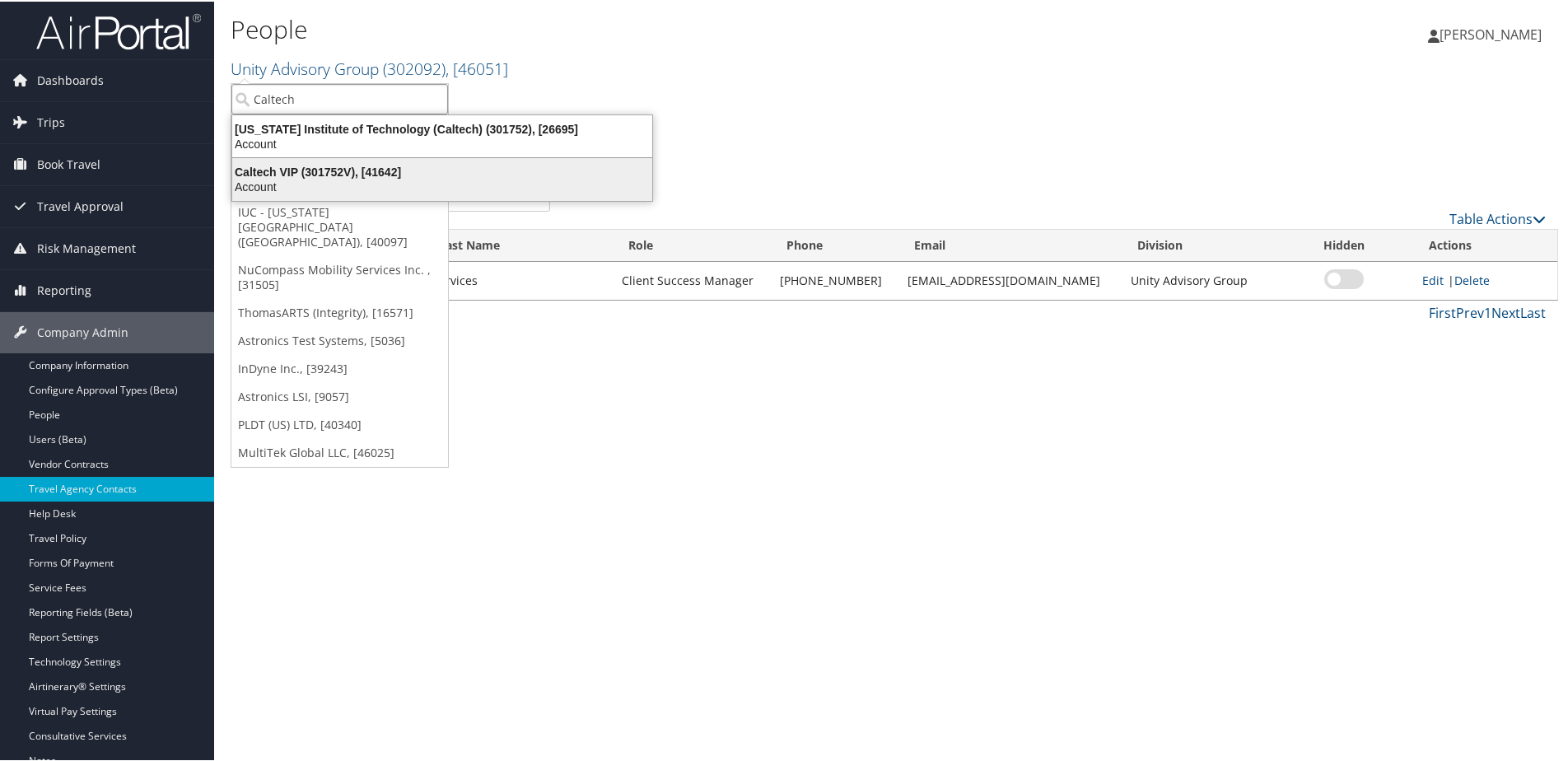
click at [291, 177] on div "Caltech VIP (301752V), [41642]" at bounding box center [442, 171] width 440 height 15
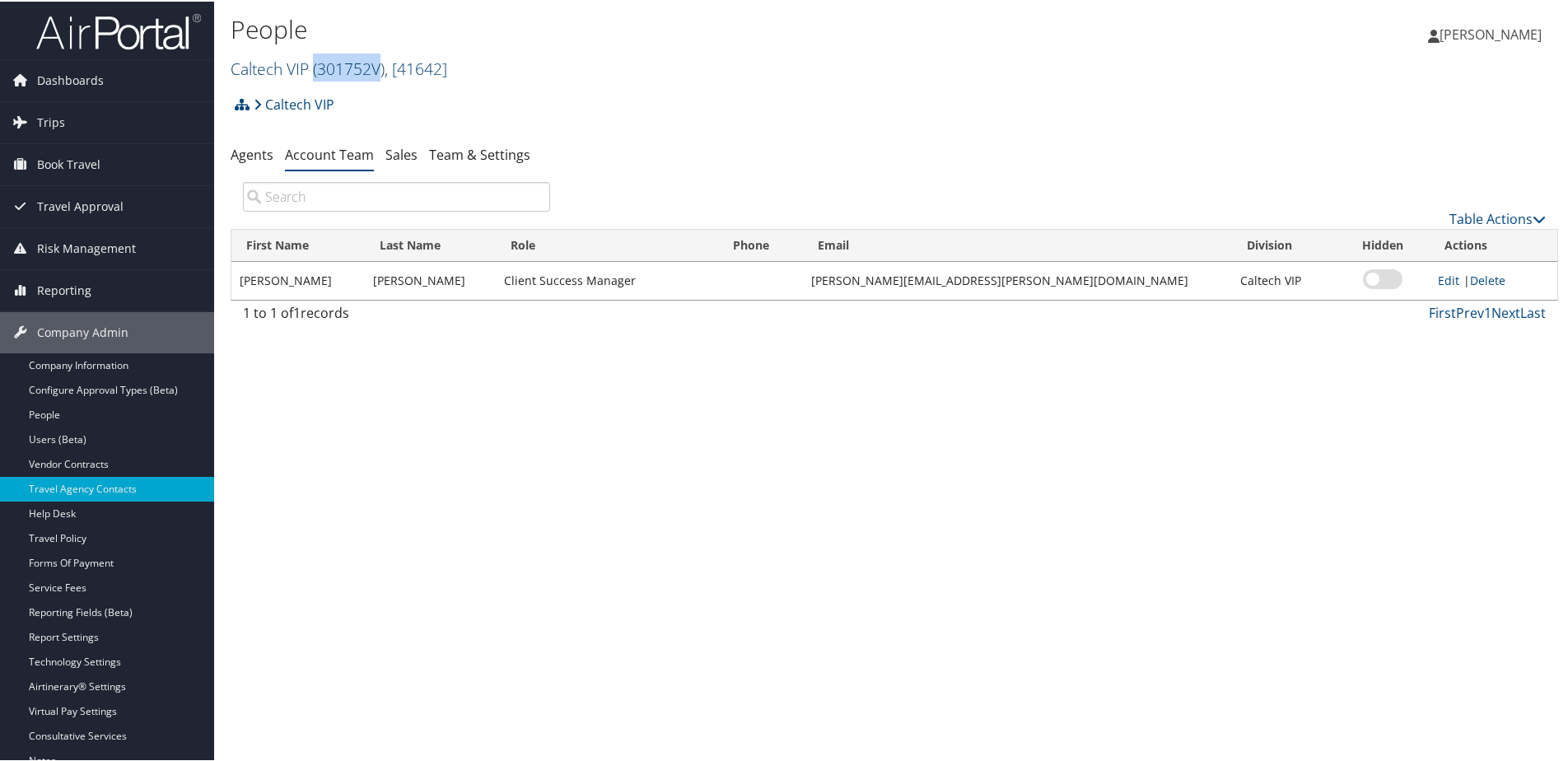
drag, startPoint x: 315, startPoint y: 68, endPoint x: 382, endPoint y: 75, distance: 67.4
click at [382, 75] on span "( 301752V )" at bounding box center [349, 67] width 72 height 22
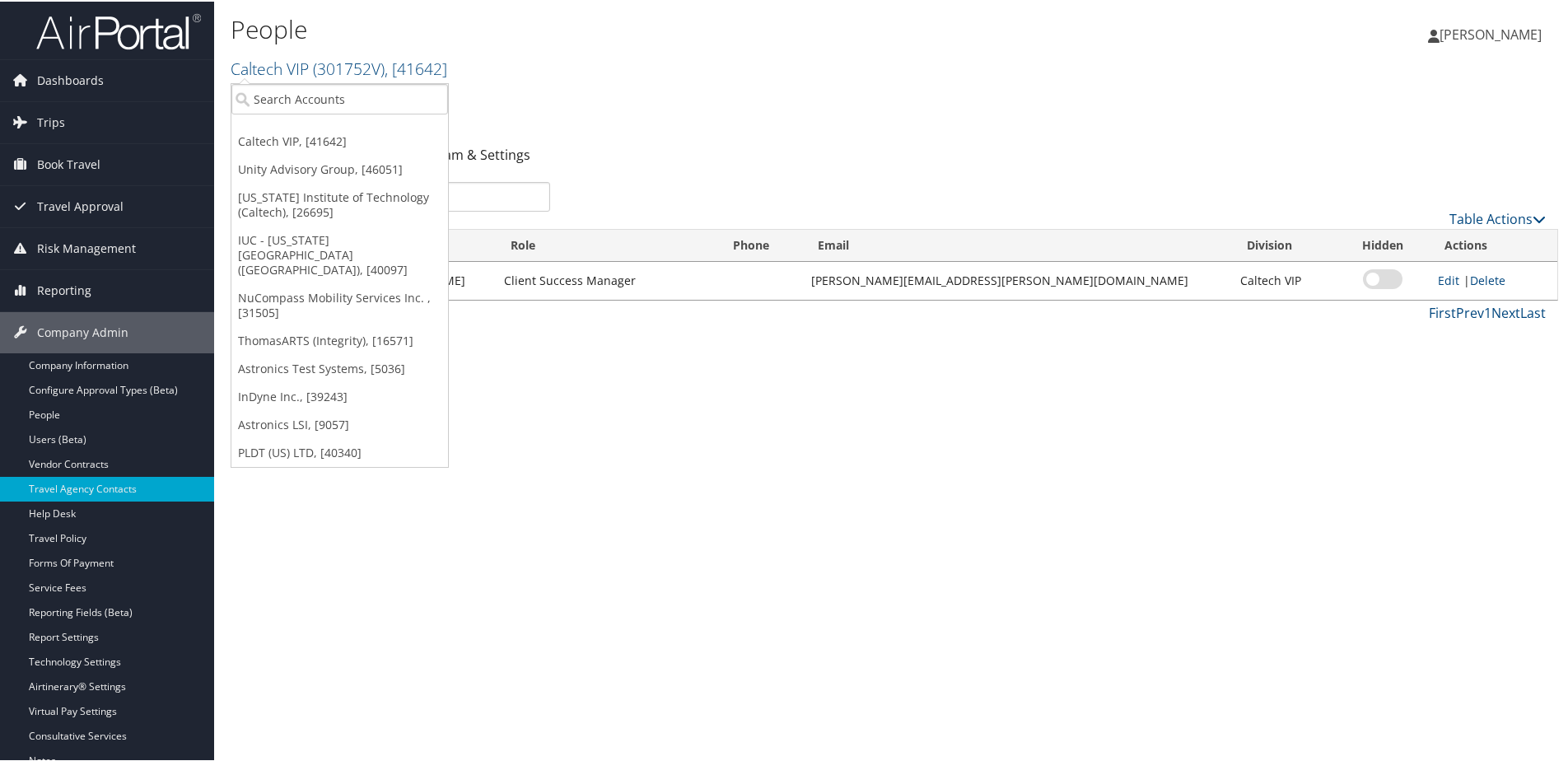
drag, startPoint x: 382, startPoint y: 75, endPoint x: 620, endPoint y: 37, distance: 241.0
click at [620, 37] on h1 "People" at bounding box center [673, 28] width 885 height 35
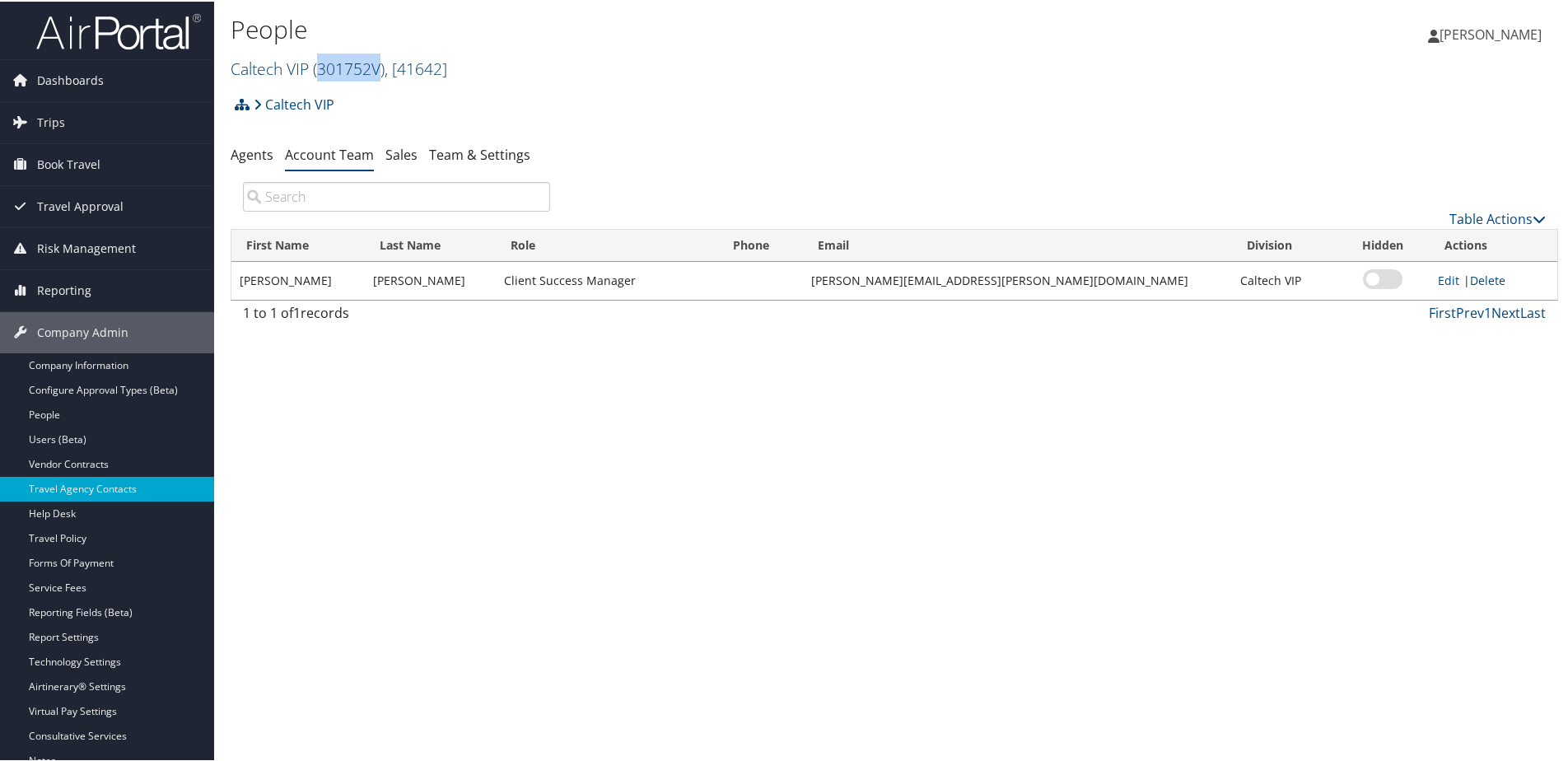
drag, startPoint x: 321, startPoint y: 67, endPoint x: 379, endPoint y: 70, distance: 58.1
click at [379, 70] on span "( 301752V )" at bounding box center [349, 67] width 72 height 22
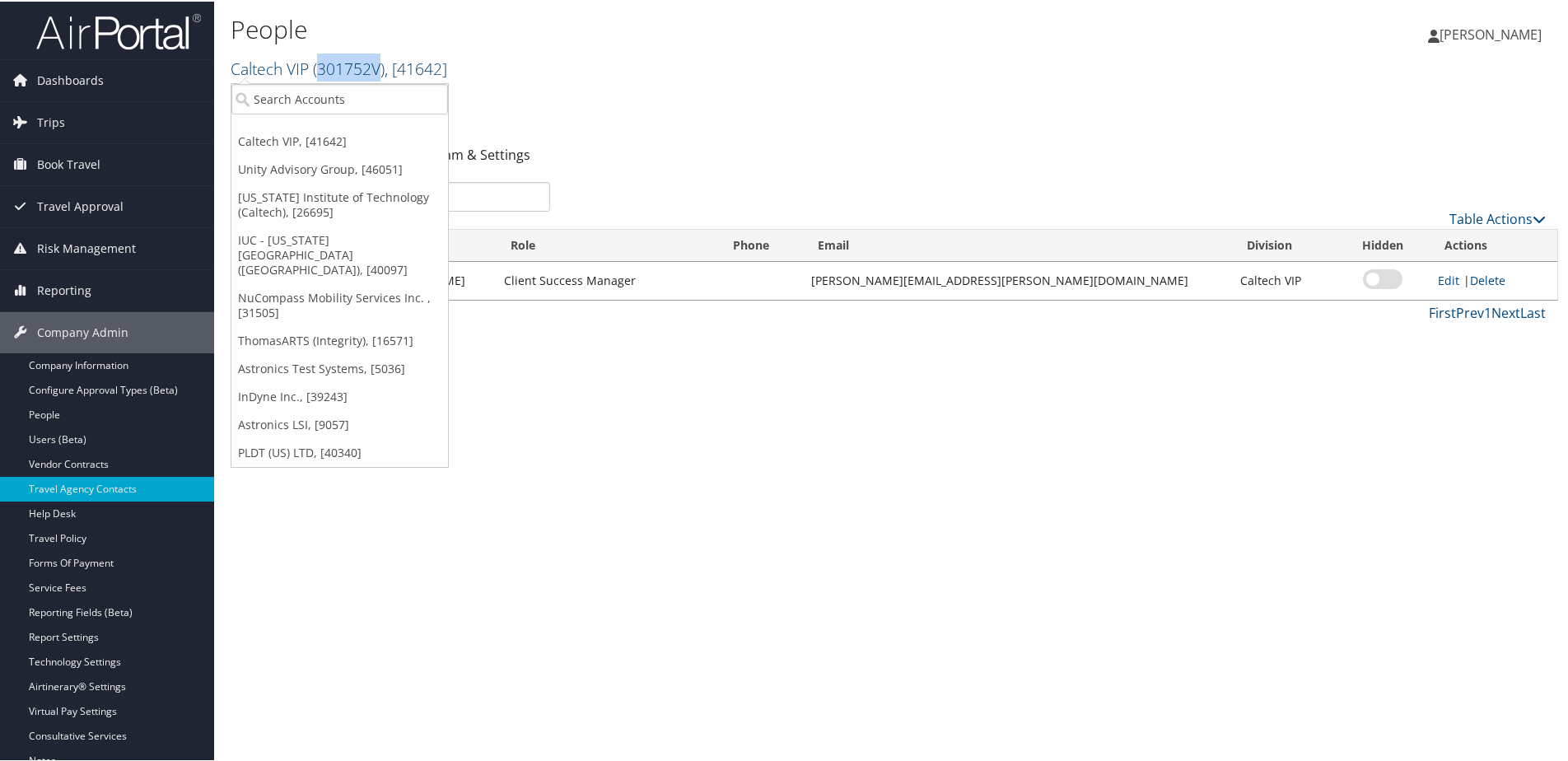
copy span "301752V"
click at [600, 84] on div "People Caltech VIP ( 301752V ) , [ 41642 ] Caltech VIP Unity Advisory Group Cal…" at bounding box center [673, 47] width 885 height 78
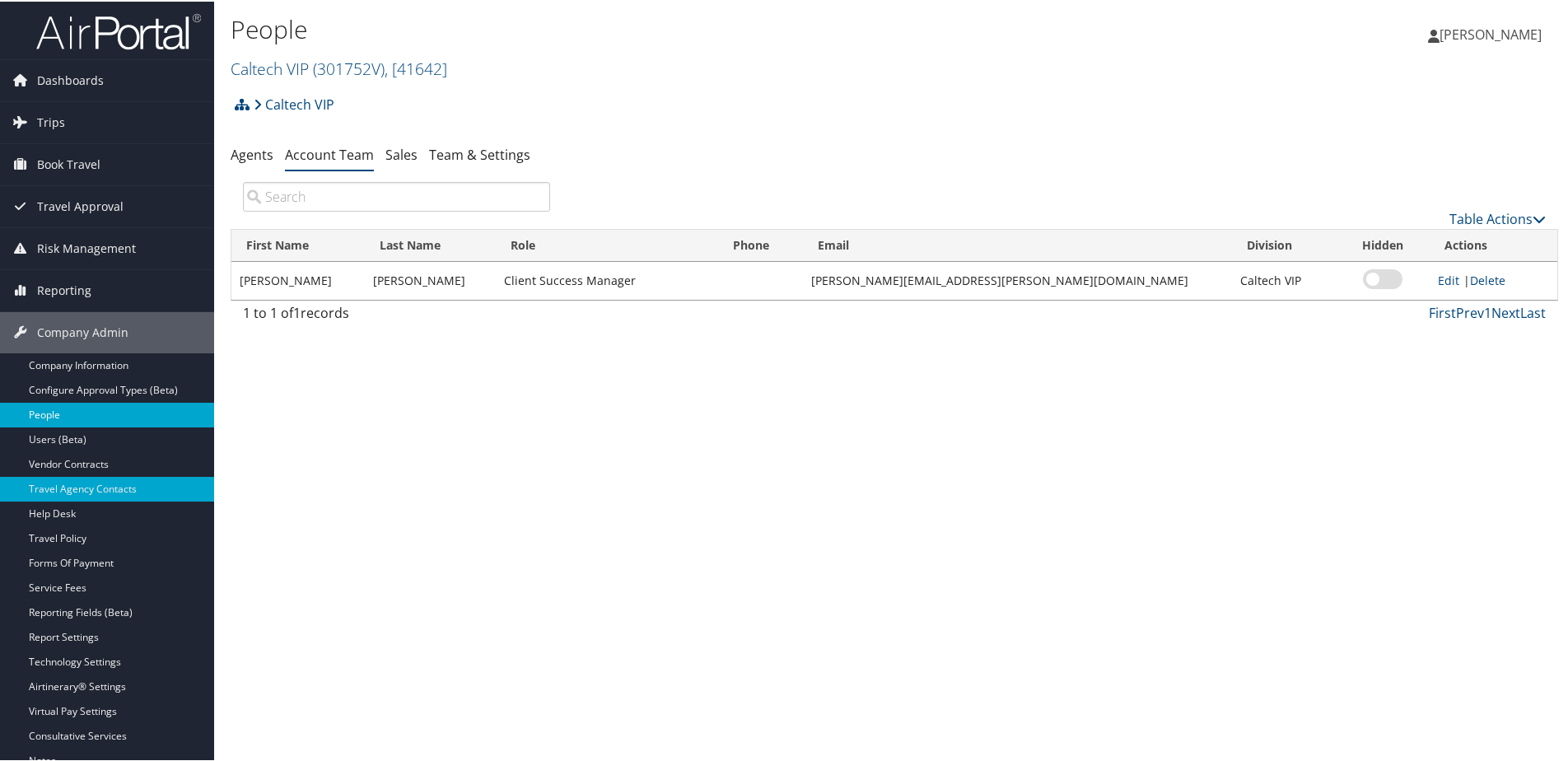
click at [46, 410] on link "People" at bounding box center [107, 413] width 214 height 25
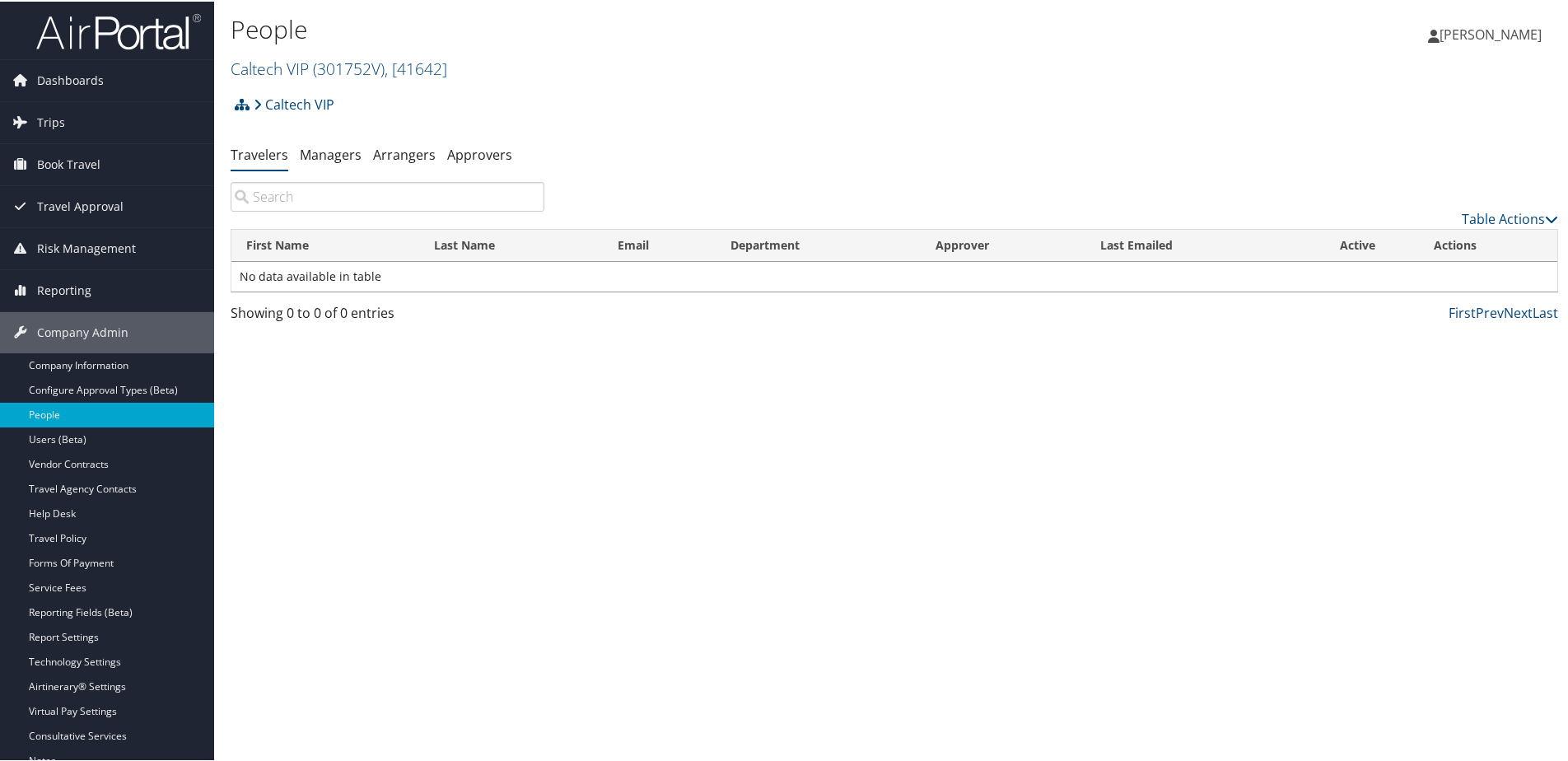
click at [287, 80] on div "People Caltech VIP ( 301752V ) , [ 41642 ] Caltech VIP Unity Advisory Group [US…" at bounding box center [673, 47] width 885 height 78
click at [282, 70] on link "Caltech VIP ( 301752V ) , [ 41642 ]" at bounding box center [339, 67] width 217 height 22
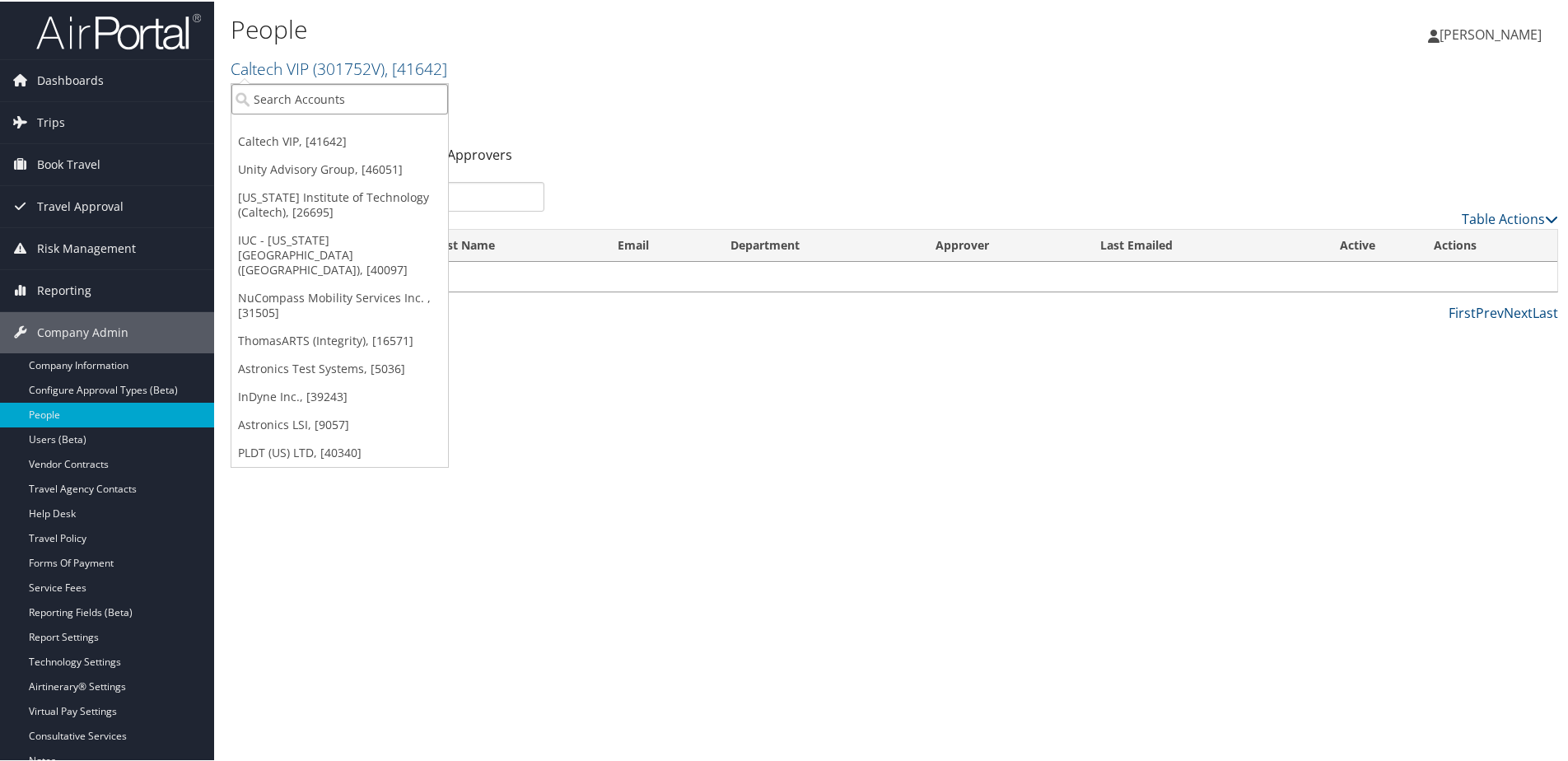
click at [261, 98] on input "search" at bounding box center [339, 97] width 217 height 31
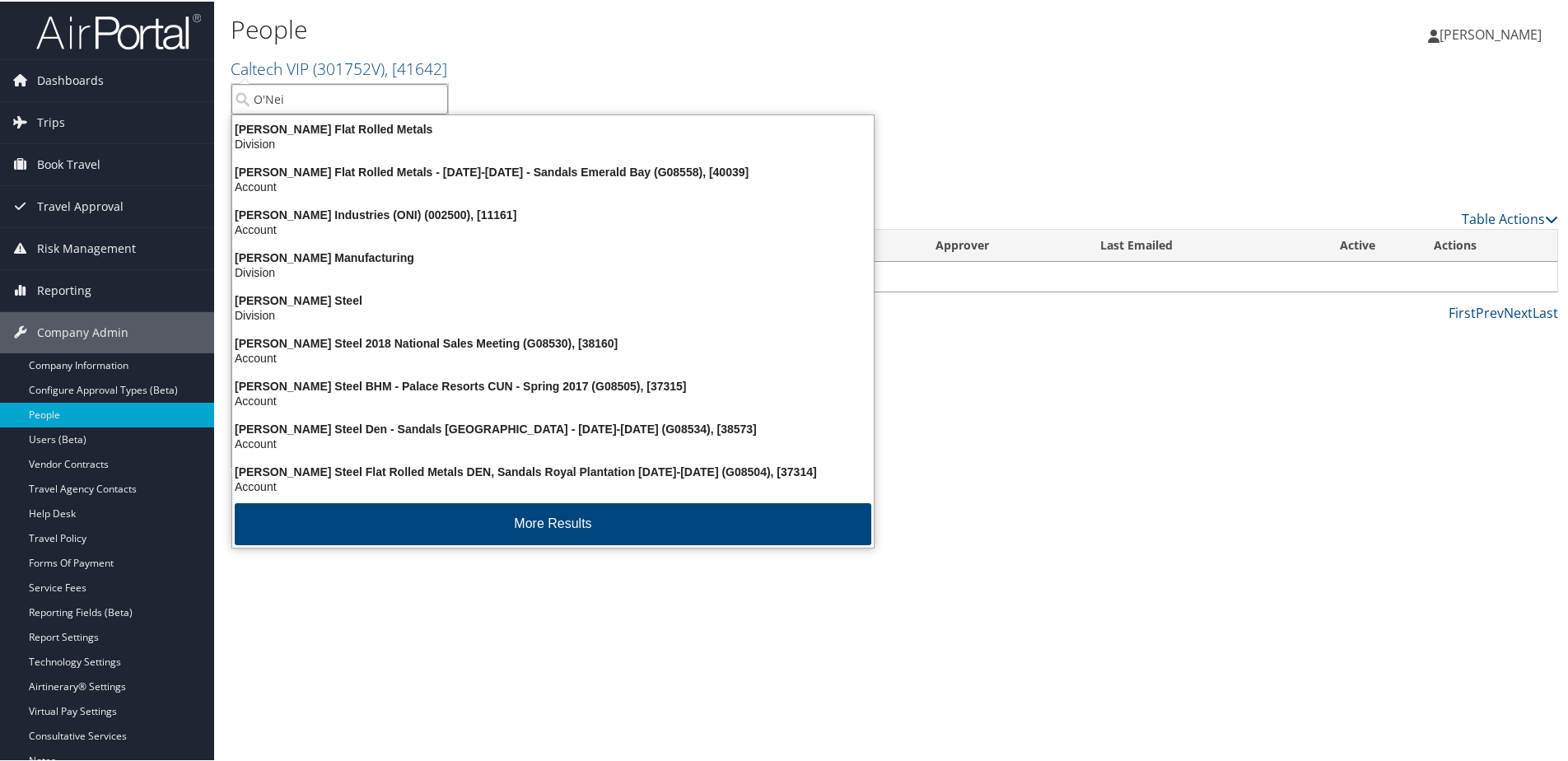
type input "O'Neil"
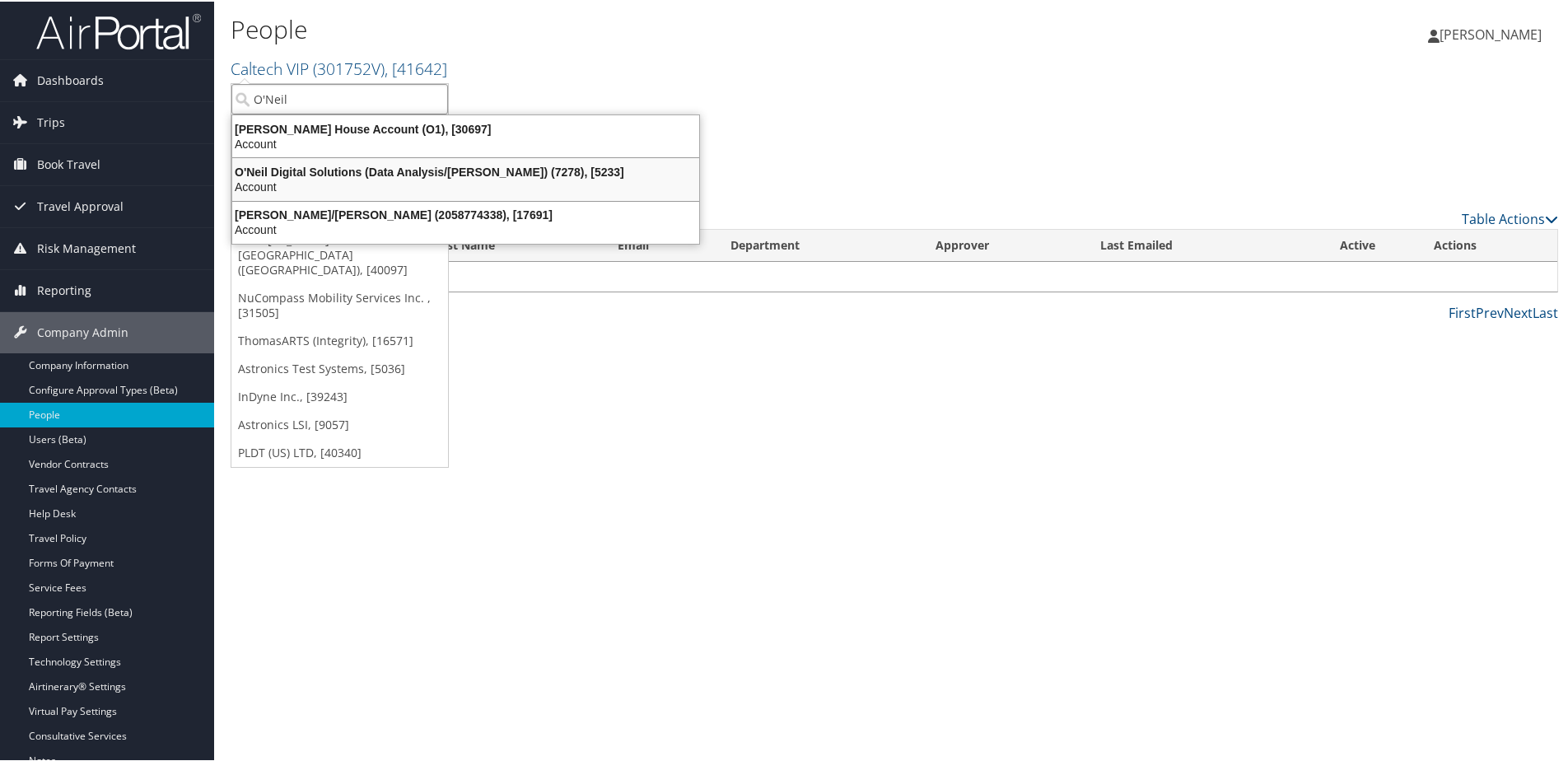
click at [296, 174] on div "O'Neil Digital Solutions (Data Analysis/William O'Neil) (7278), [5233]" at bounding box center [466, 171] width 487 height 15
